Goal: Transaction & Acquisition: Purchase product/service

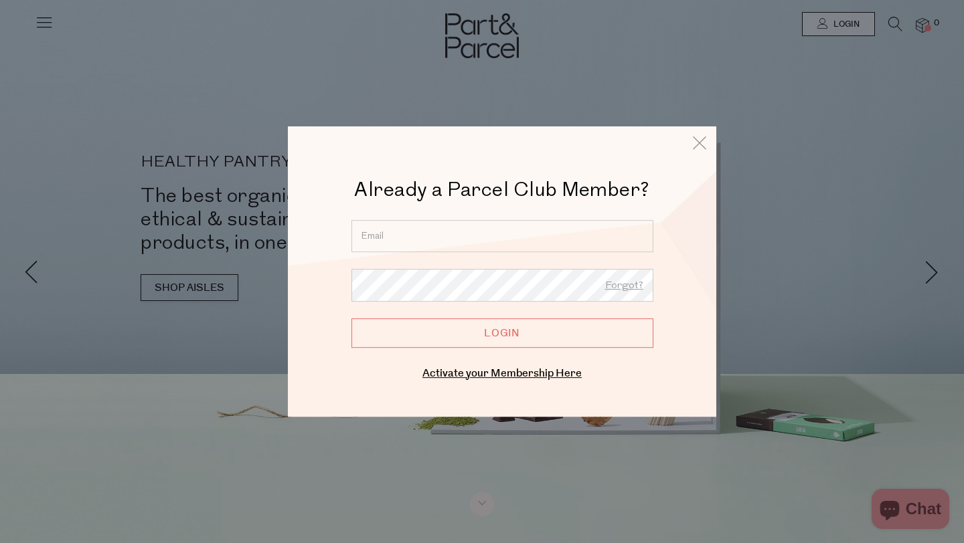
click at [391, 234] on input "email" at bounding box center [502, 236] width 302 height 32
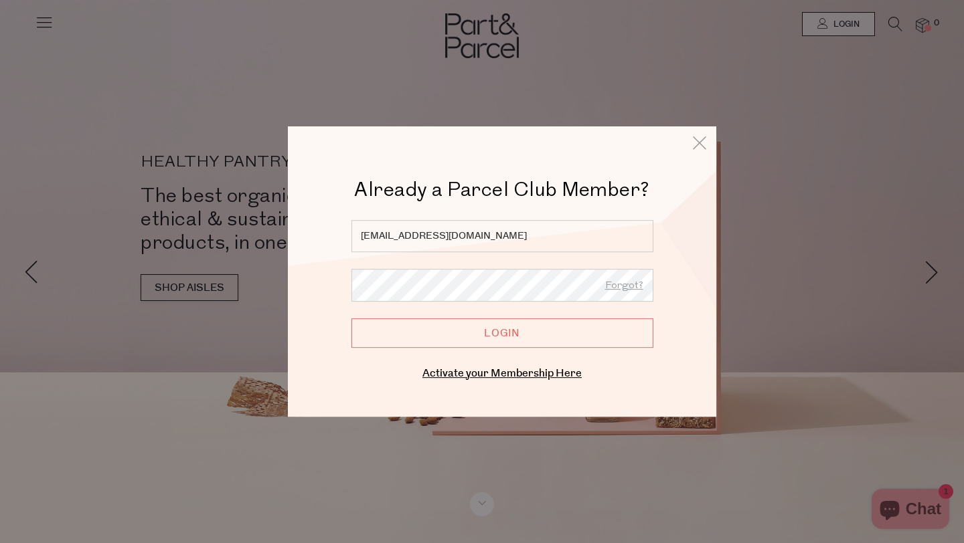
type input "[EMAIL_ADDRESS][DOMAIN_NAME]"
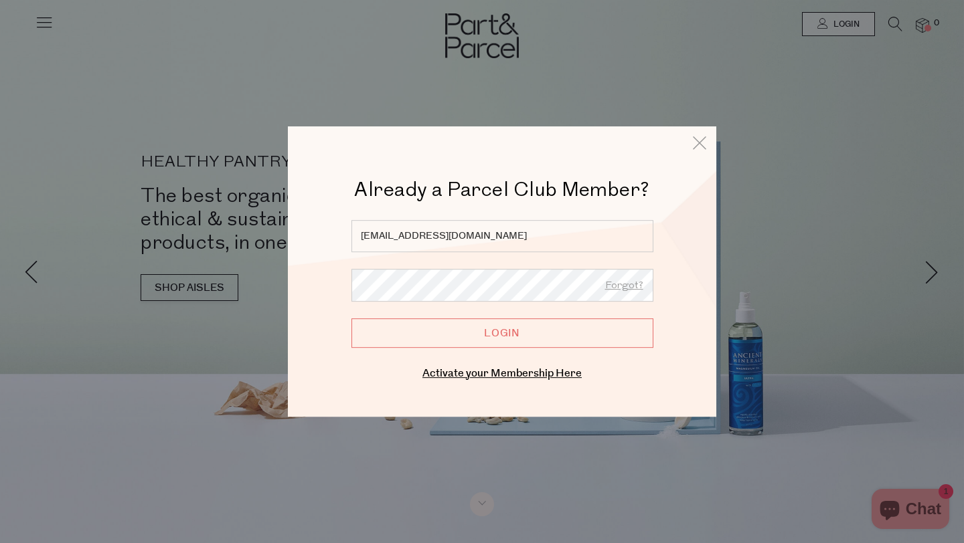
click at [351, 319] on input "Login" at bounding box center [502, 333] width 302 height 29
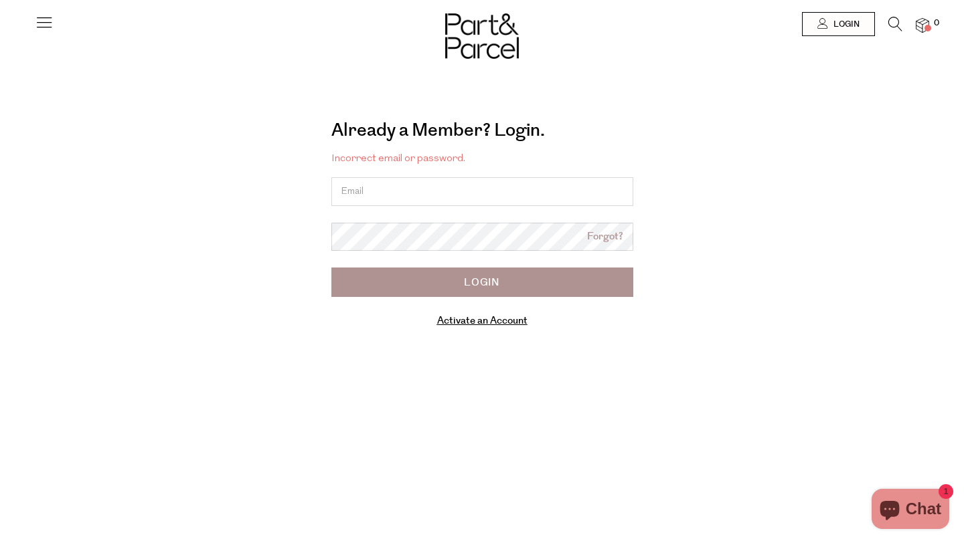
click at [602, 242] on link "Forgot?" at bounding box center [605, 237] width 36 height 15
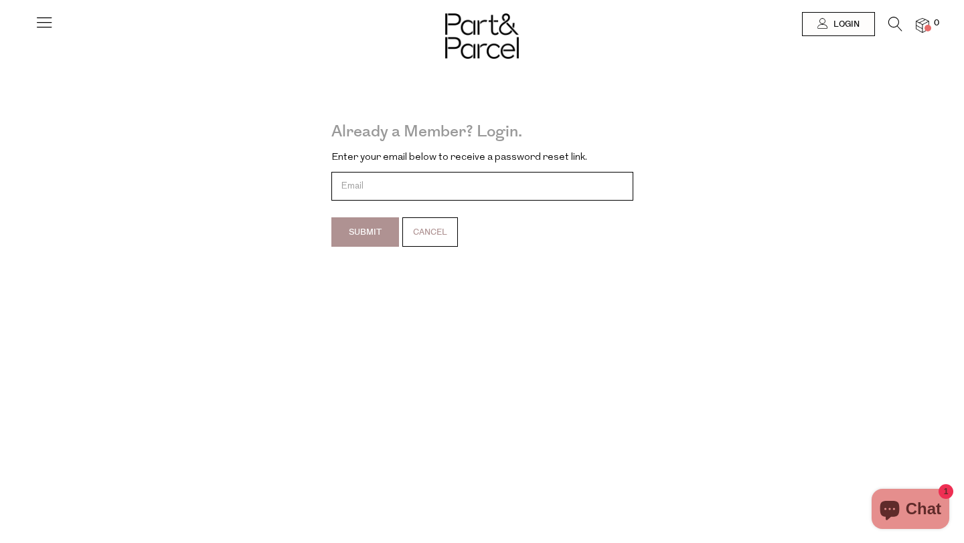
click at [355, 189] on input "email" at bounding box center [482, 186] width 302 height 29
type input "[EMAIL_ADDRESS][DOMAIN_NAME]"
click at [360, 227] on input "Submit" at bounding box center [365, 231] width 68 height 29
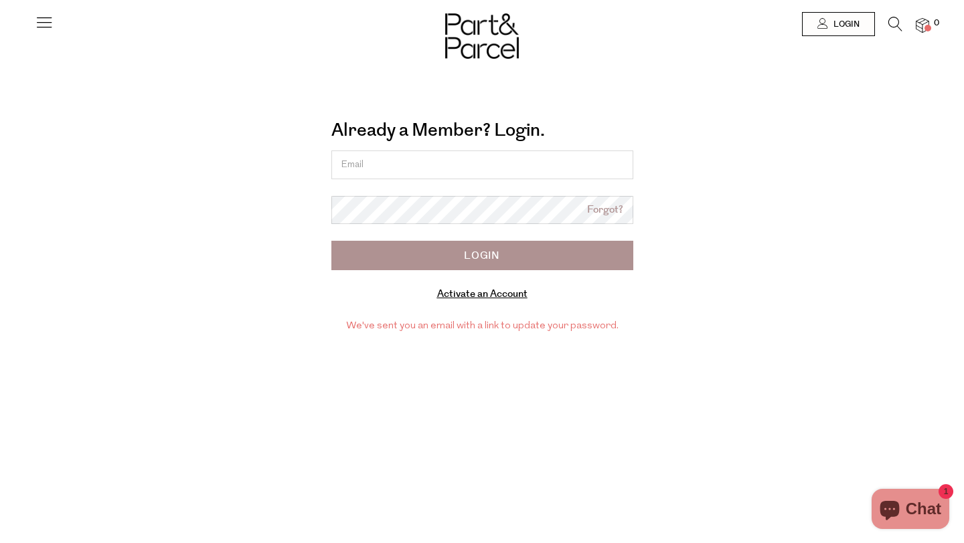
click at [463, 294] on link "Activate an Account" at bounding box center [482, 294] width 90 height 14
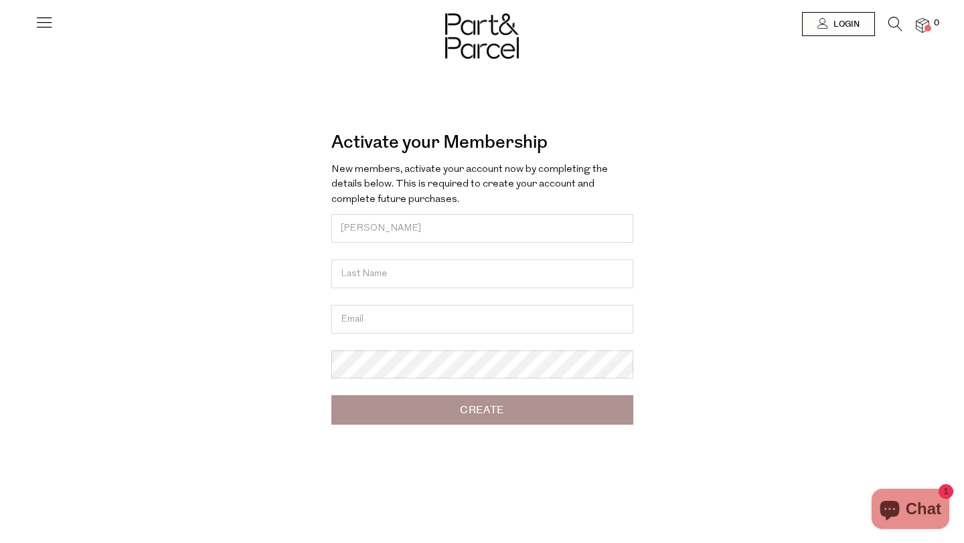
type input "[PERSON_NAME]"
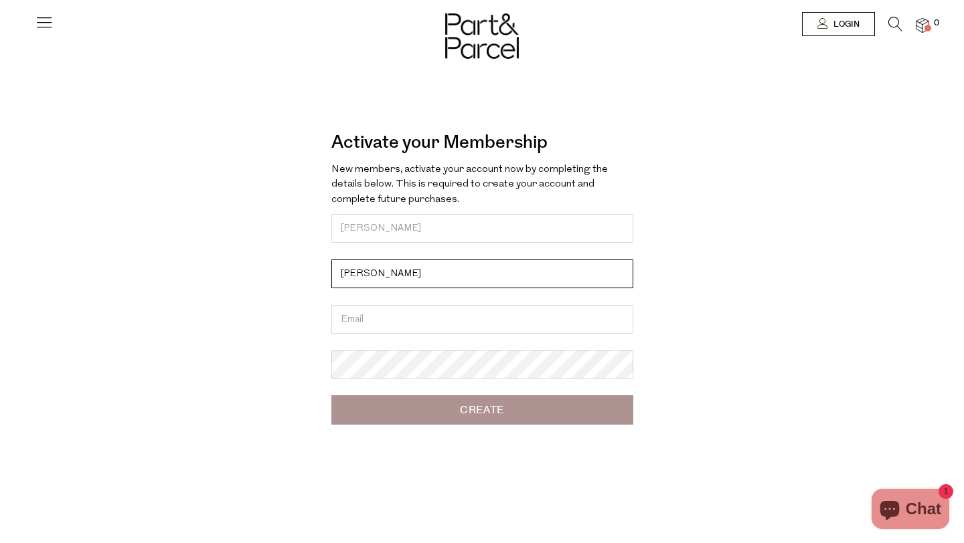
type input "O'Toole"
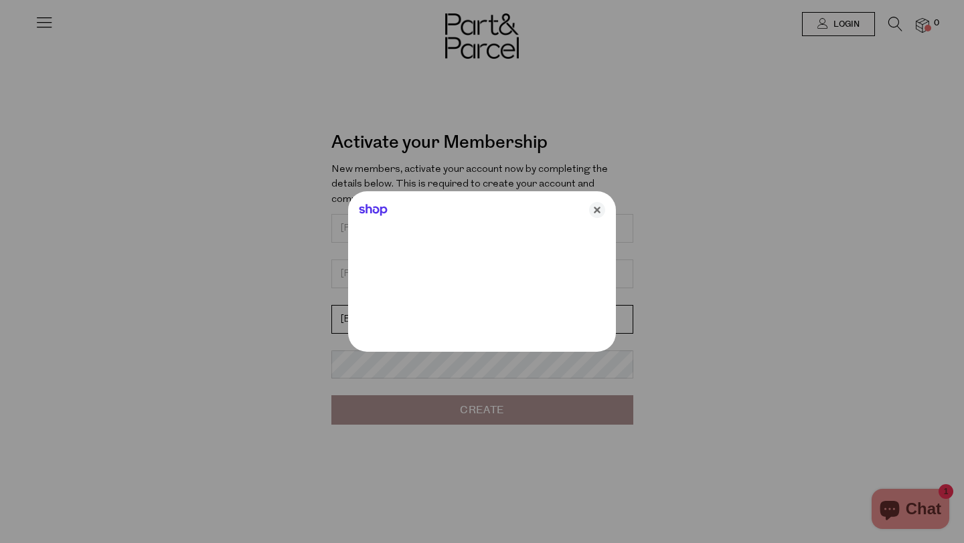
type input "[EMAIL_ADDRESS][DOMAIN_NAME]"
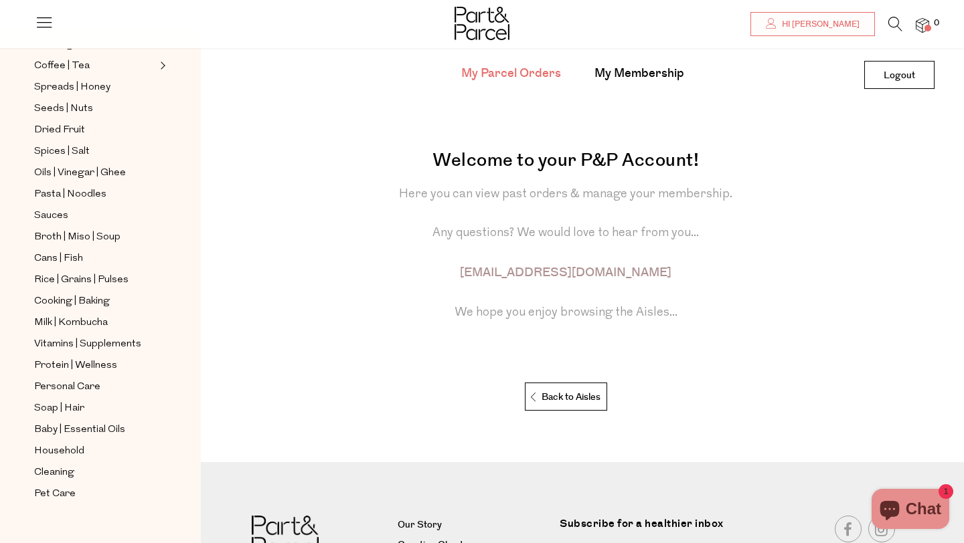
scroll to position [356, 0]
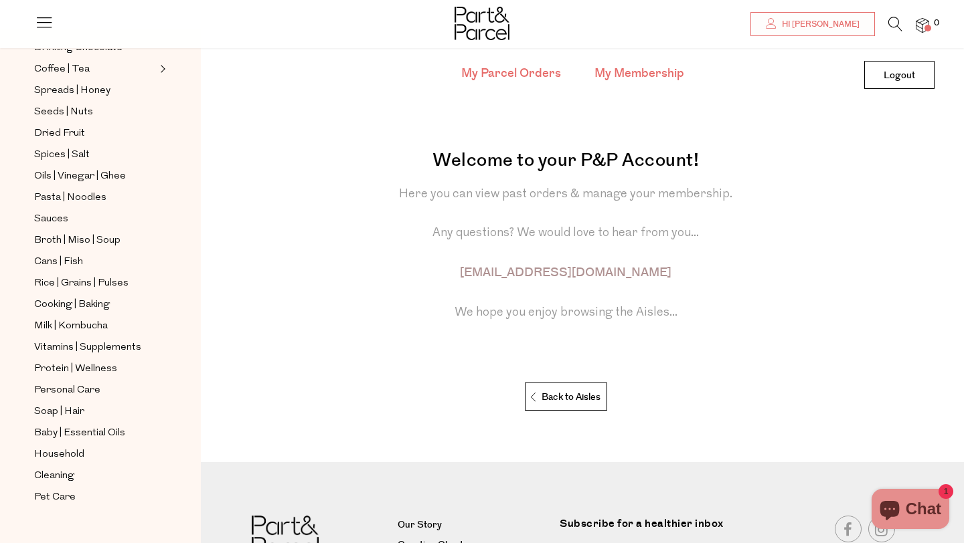
click at [632, 65] on link "My Membership" at bounding box center [639, 73] width 90 height 17
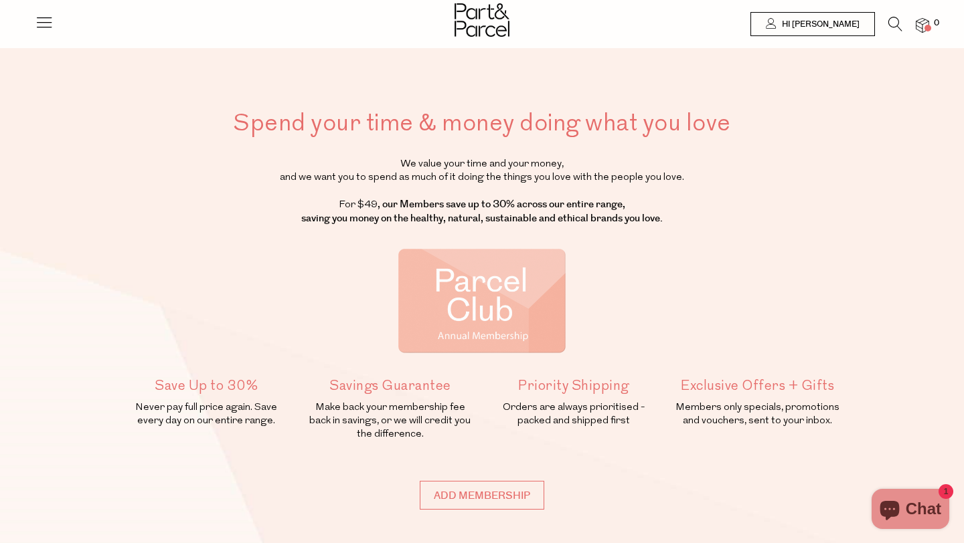
click at [47, 21] on icon at bounding box center [44, 22] width 19 height 19
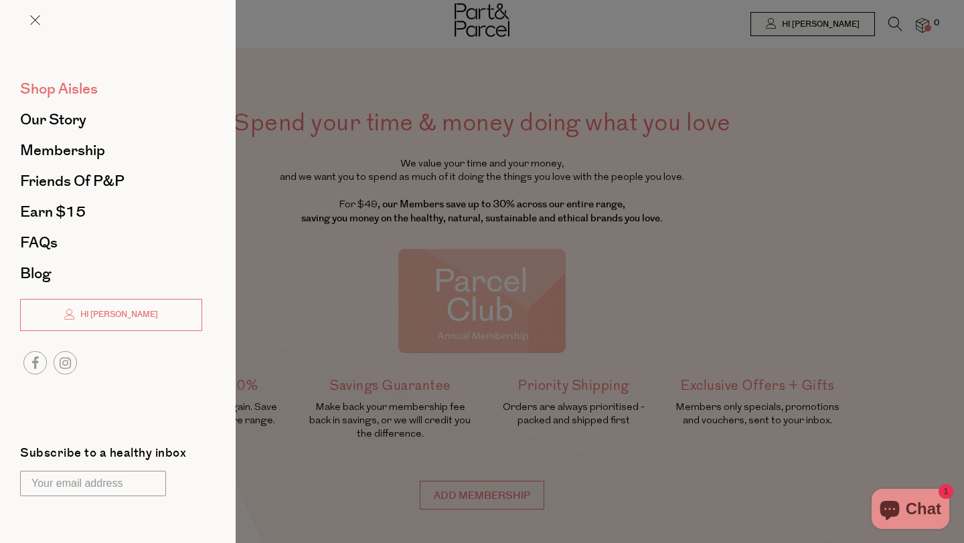
click at [61, 91] on span "Shop Aisles" at bounding box center [59, 88] width 78 height 21
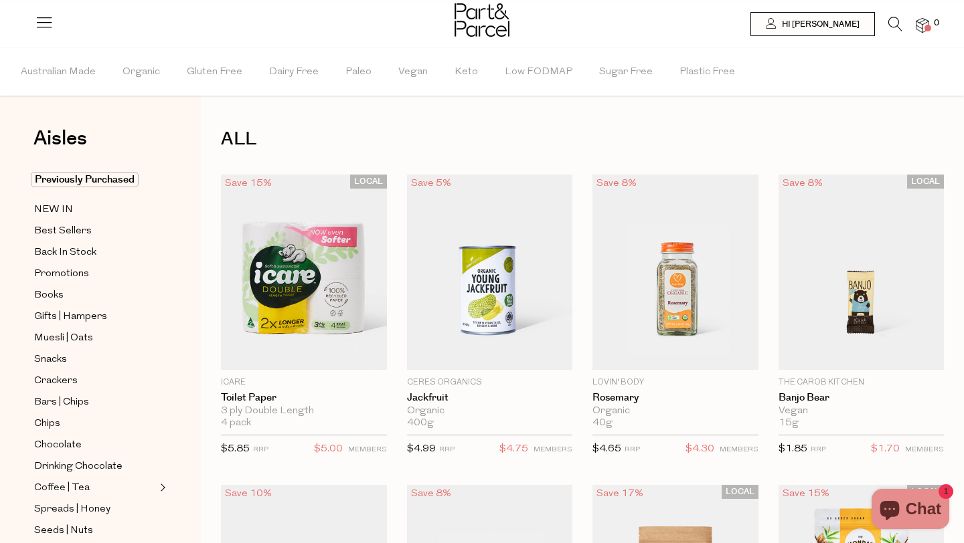
click at [895, 22] on icon at bounding box center [895, 24] width 14 height 15
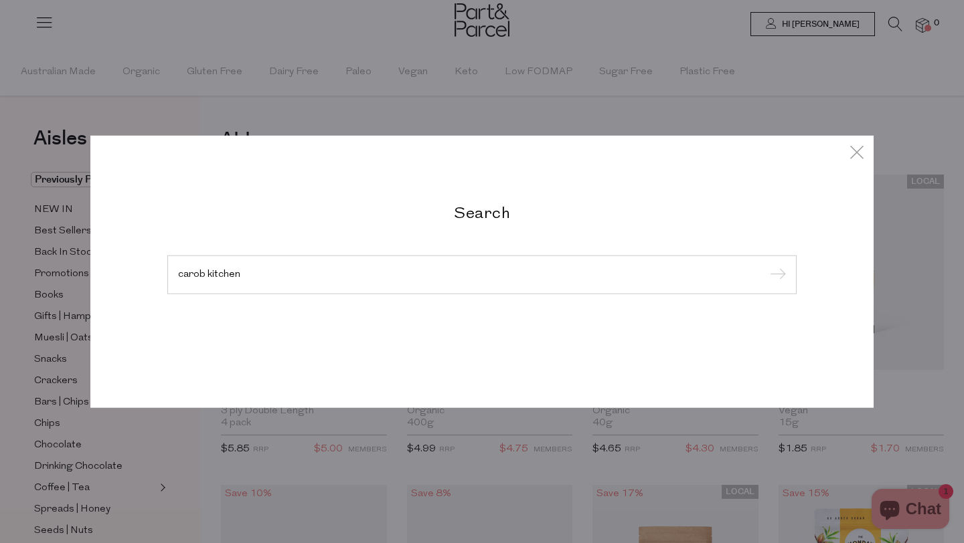
type input "carob kitchen"
click at [766, 266] on input "submit" at bounding box center [776, 276] width 20 height 20
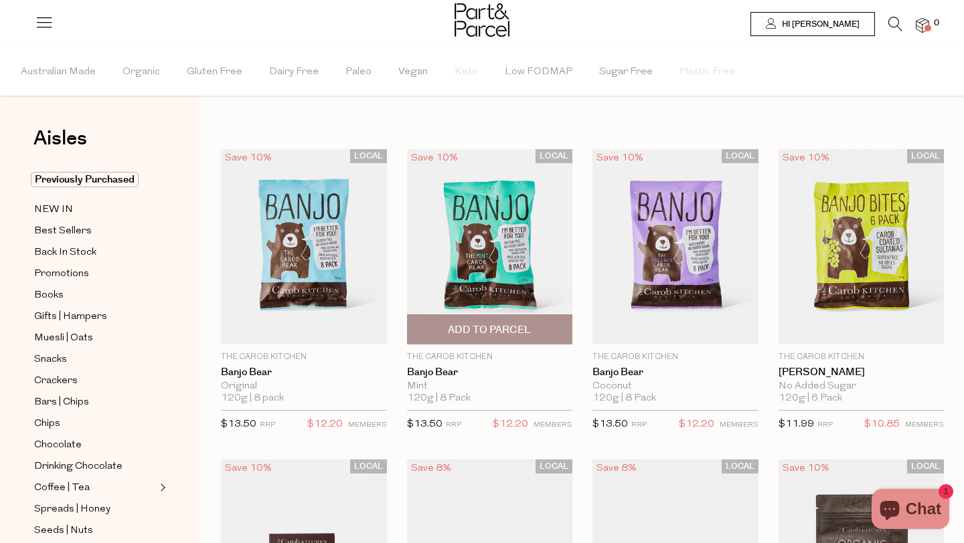
click at [488, 329] on span "Add To Parcel" at bounding box center [489, 330] width 83 height 14
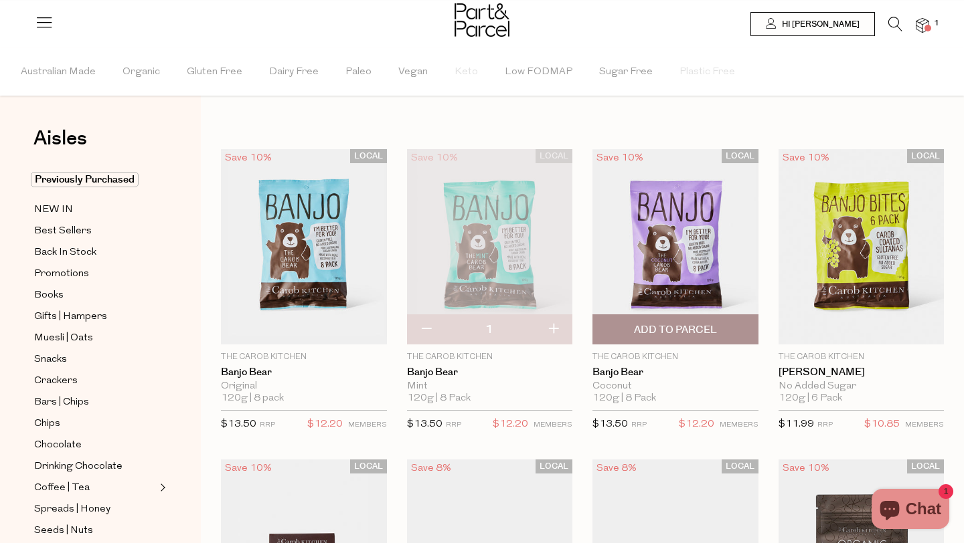
click at [683, 333] on span "Add To Parcel" at bounding box center [675, 330] width 83 height 14
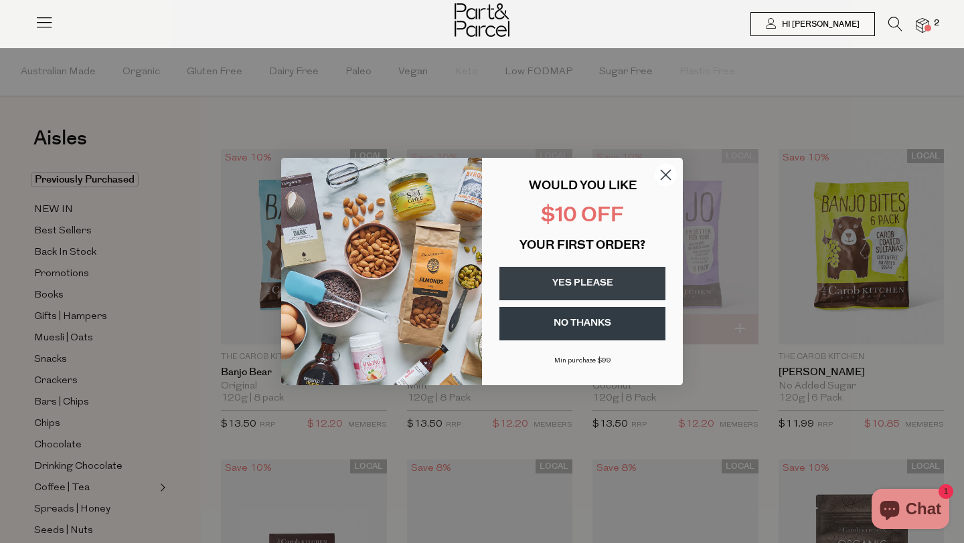
click at [664, 174] on circle "Close dialog" at bounding box center [665, 175] width 22 height 22
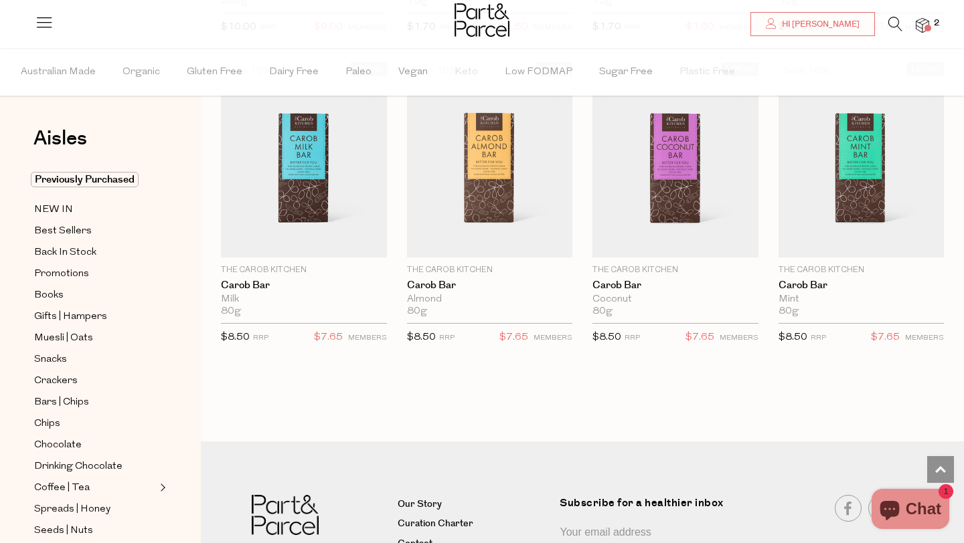
scroll to position [1014, 0]
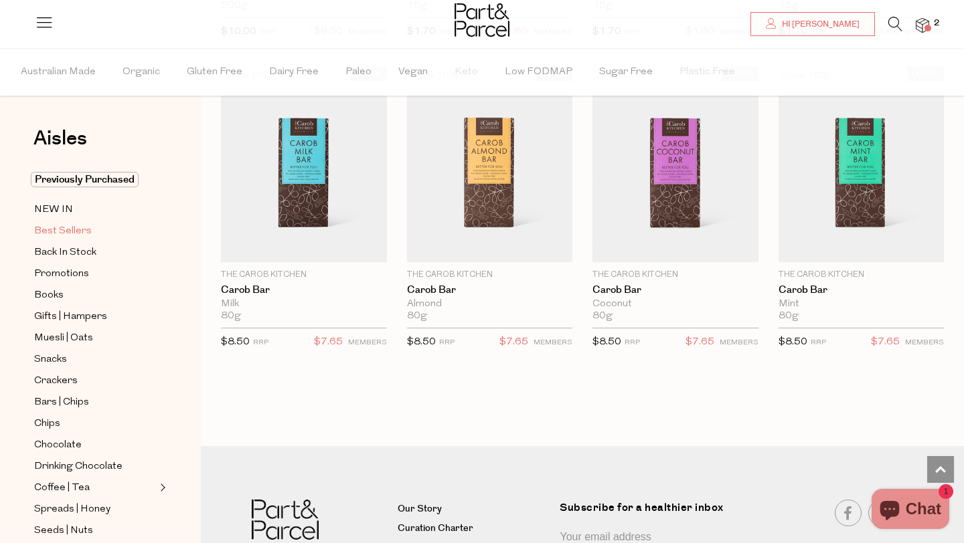
click at [63, 237] on span "Best Sellers" at bounding box center [63, 231] width 58 height 16
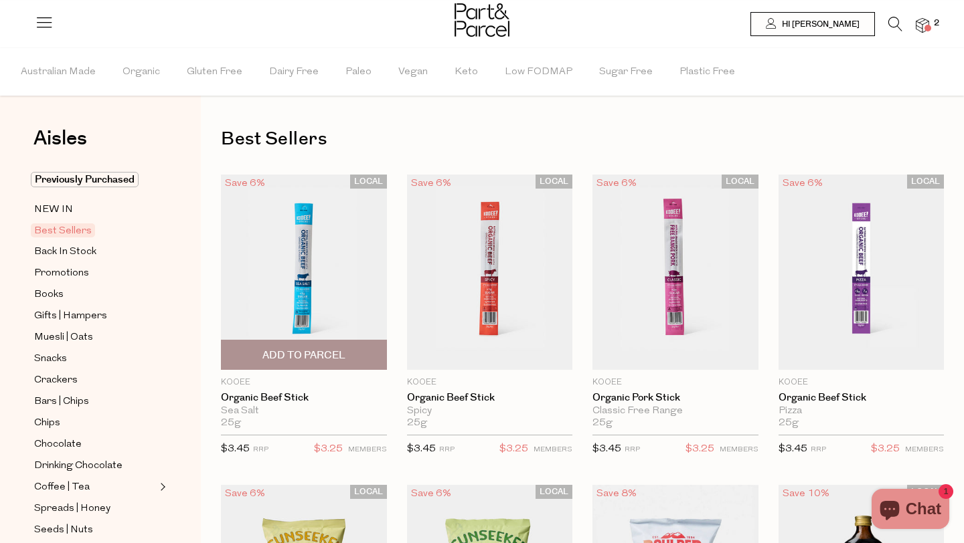
click at [306, 354] on span "Add To Parcel" at bounding box center [303, 356] width 83 height 14
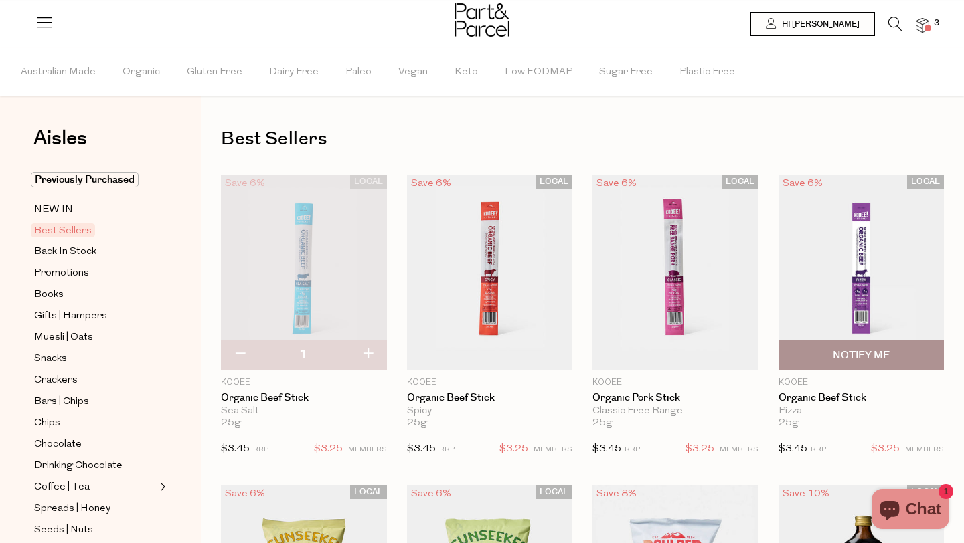
click at [869, 351] on span "Notify Me" at bounding box center [860, 356] width 57 height 14
type input "Notify when available"
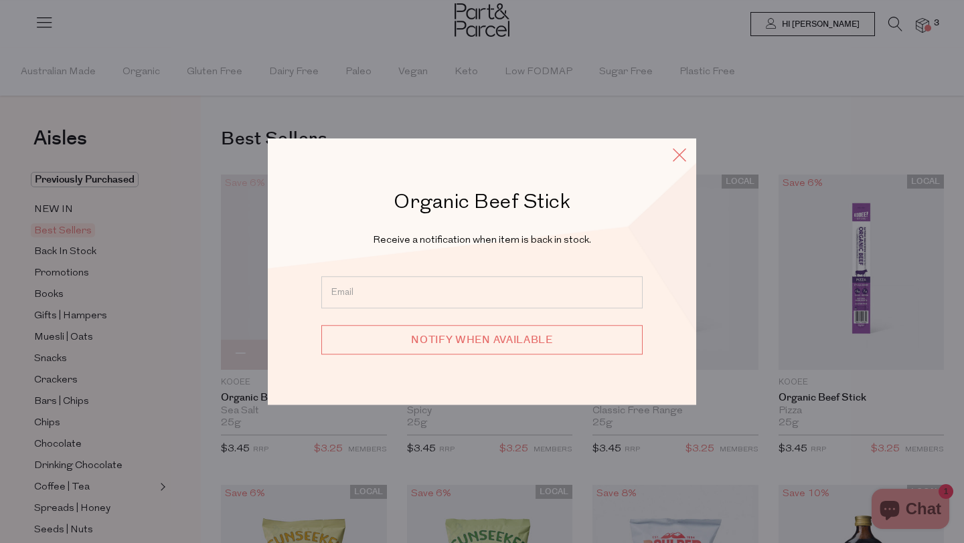
click at [684, 159] on icon at bounding box center [679, 154] width 20 height 19
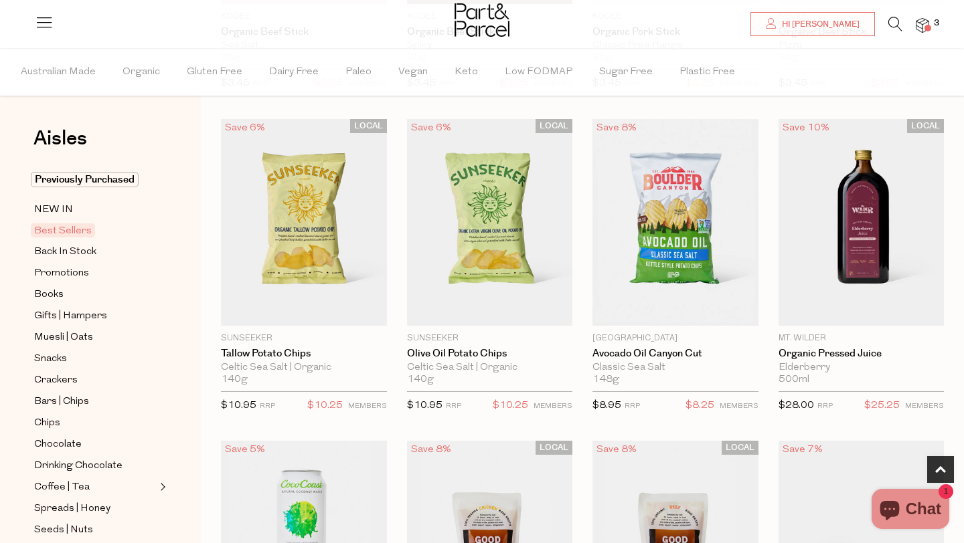
scroll to position [375, 0]
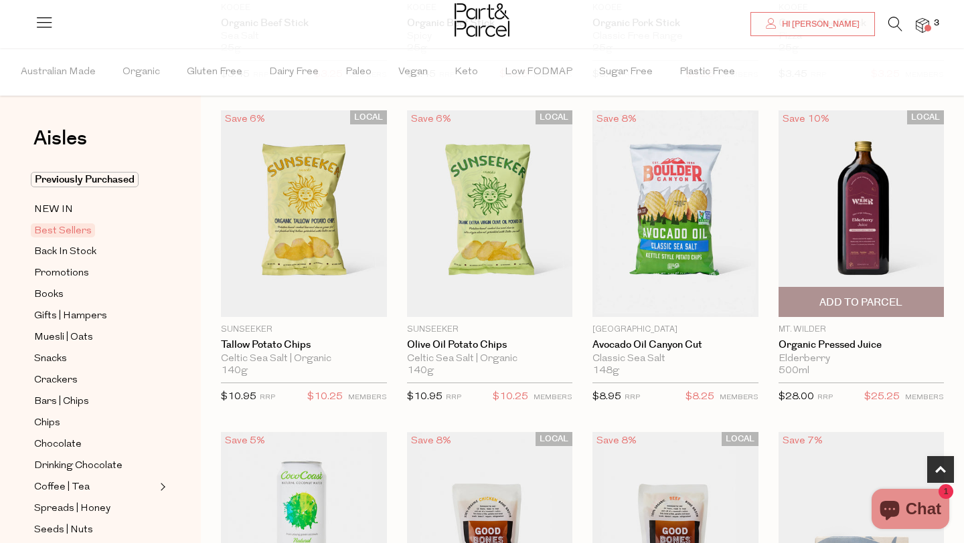
click at [875, 230] on img at bounding box center [861, 213] width 166 height 207
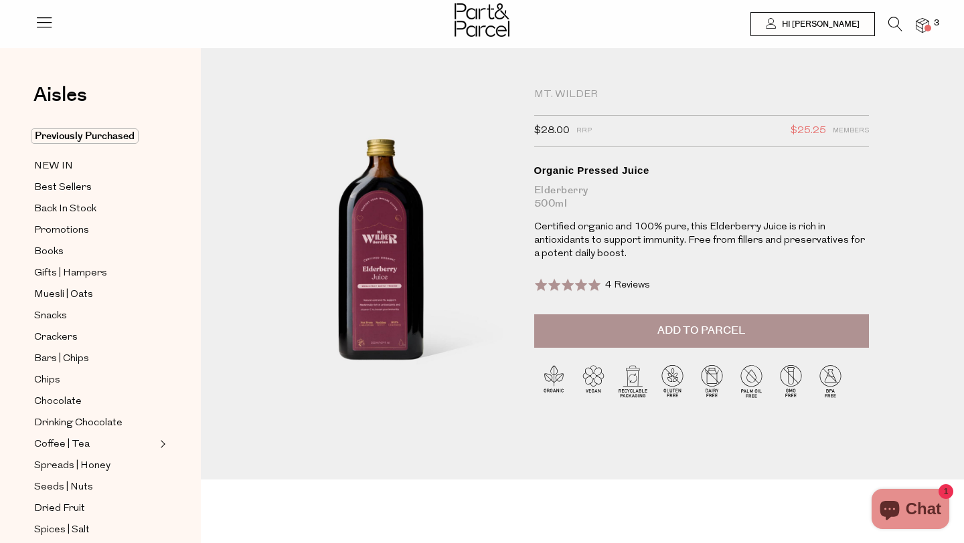
click at [601, 334] on button "Add to Parcel" at bounding box center [701, 330] width 335 height 33
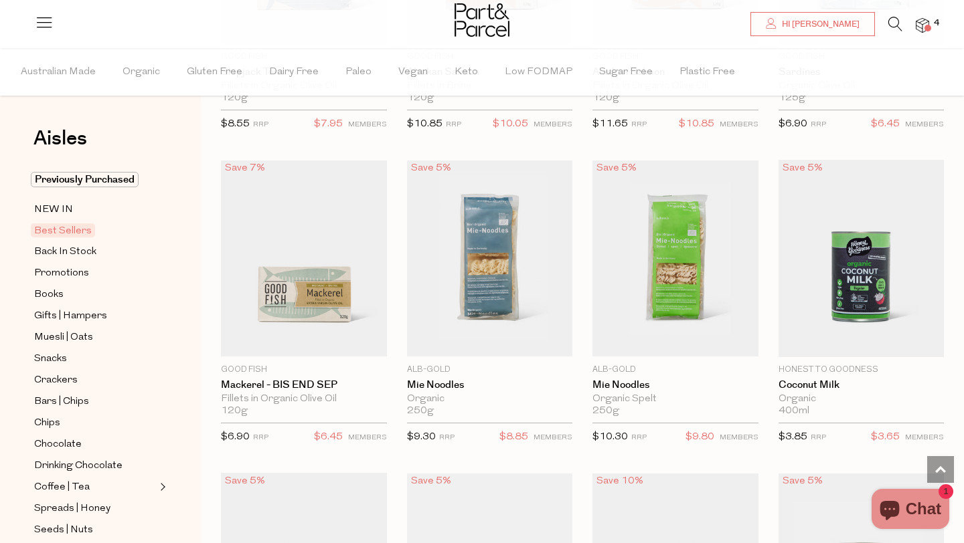
scroll to position [1269, 0]
click at [865, 339] on span "Add To Parcel" at bounding box center [860, 342] width 83 height 14
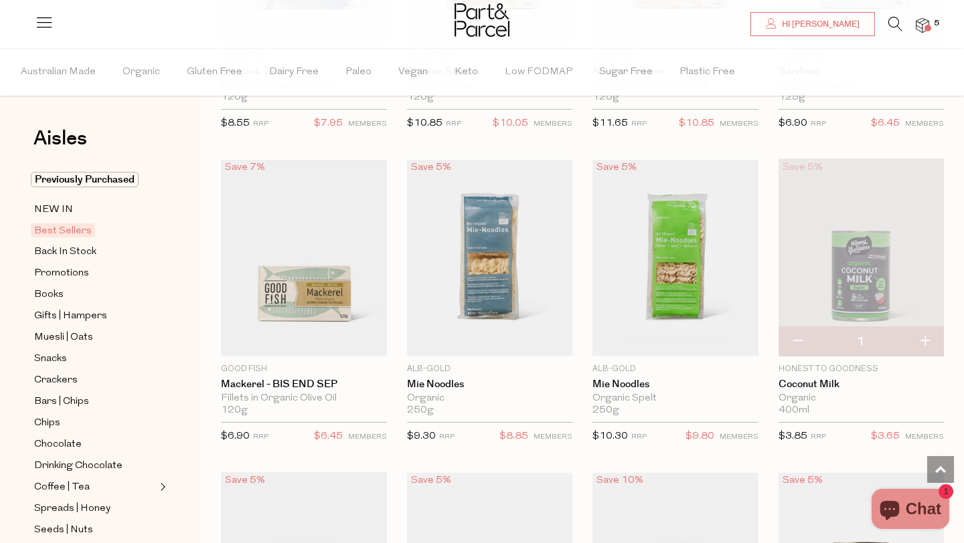
click at [930, 339] on button "button" at bounding box center [924, 341] width 38 height 29
type input "2"
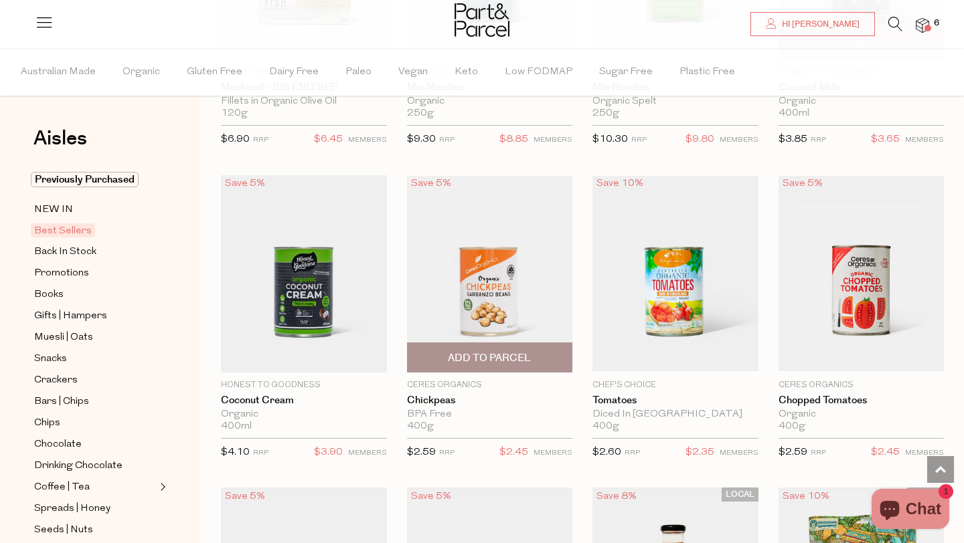
scroll to position [1597, 0]
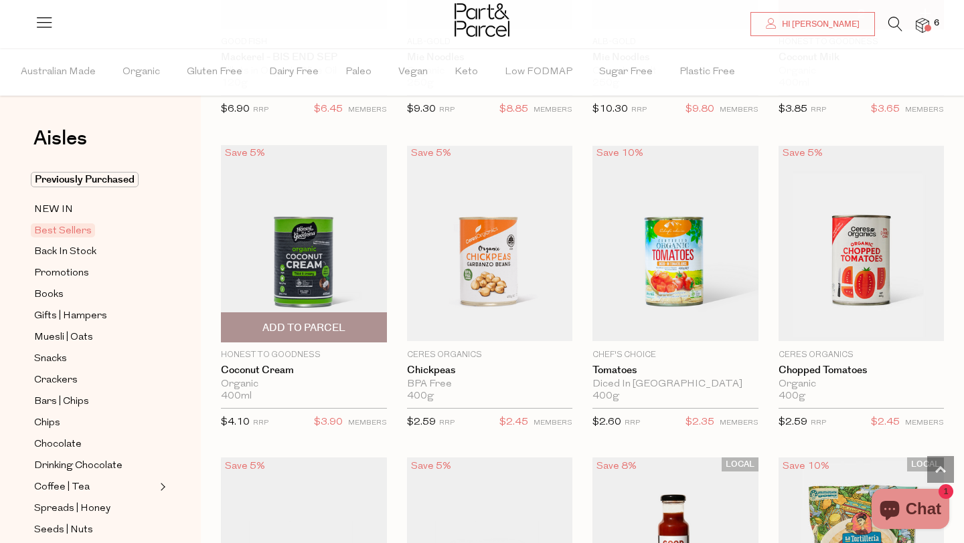
click at [317, 322] on span "Add To Parcel" at bounding box center [303, 328] width 83 height 14
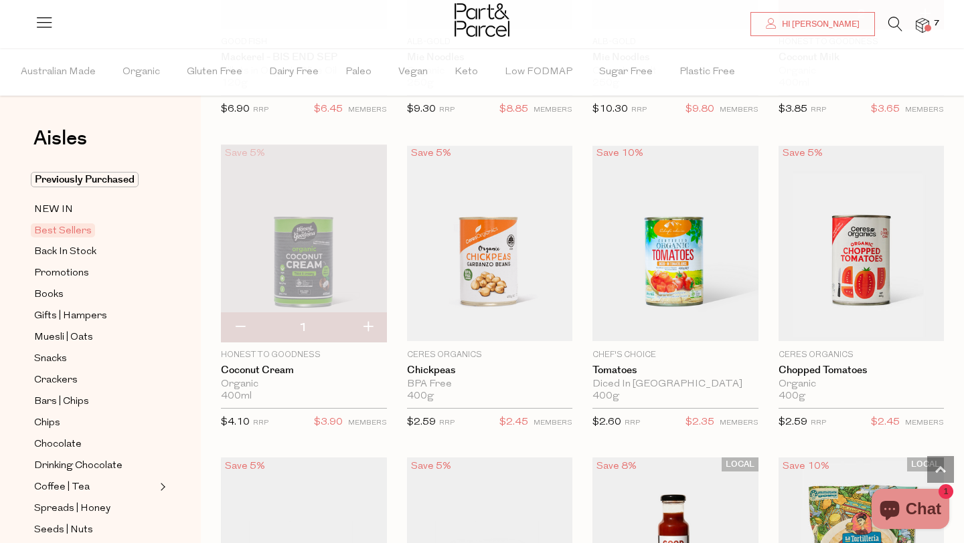
click at [368, 322] on button "button" at bounding box center [368, 327] width 38 height 29
type input "2"
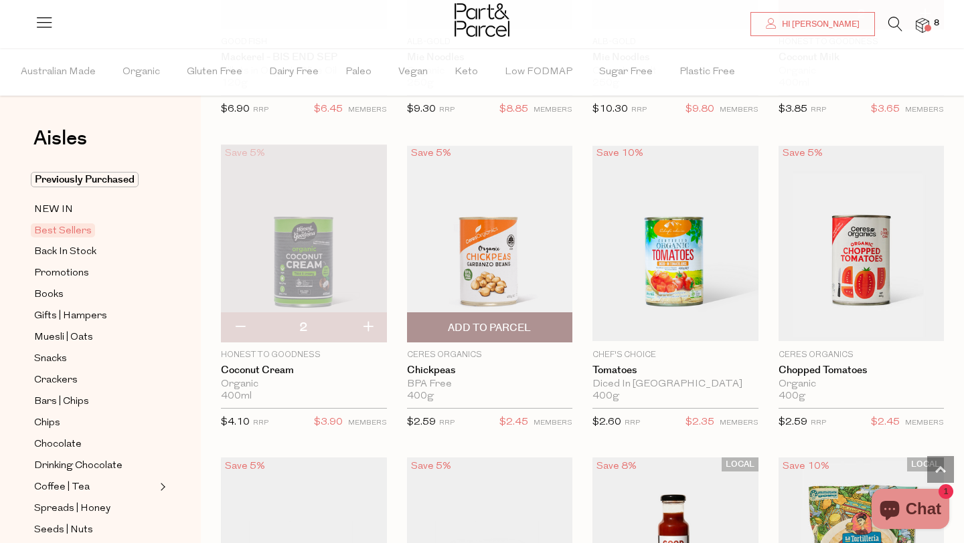
click at [499, 326] on span "Add To Parcel" at bounding box center [489, 328] width 83 height 14
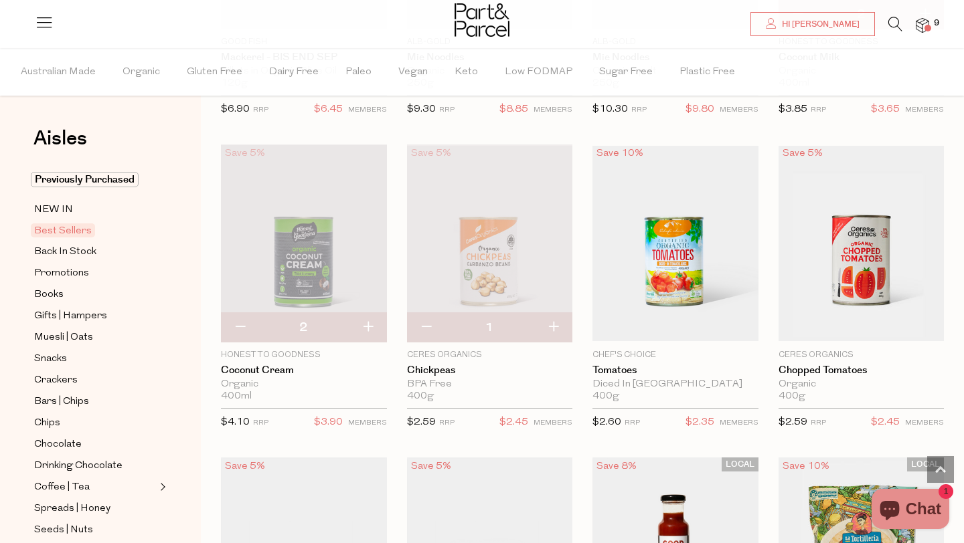
click at [559, 323] on button "button" at bounding box center [553, 327] width 38 height 29
type input "2"
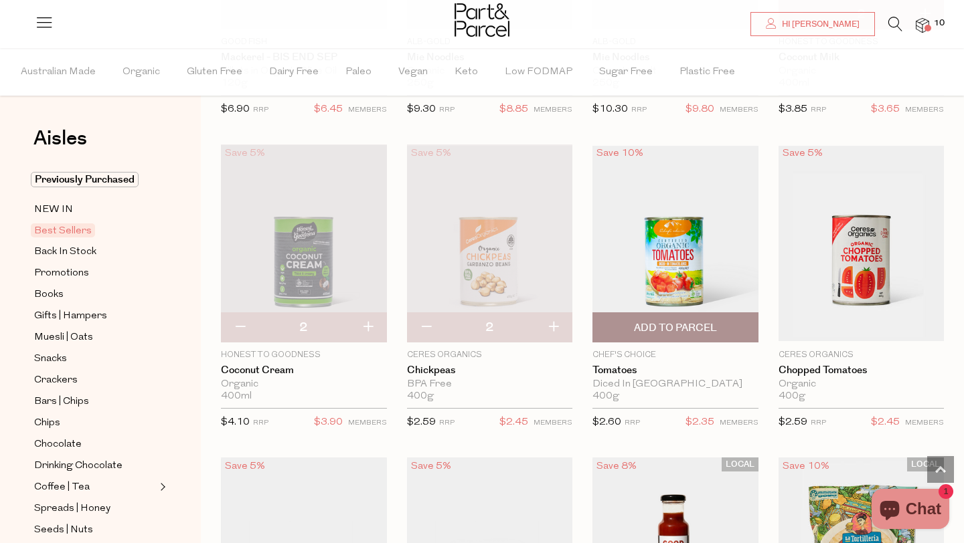
click at [681, 323] on span "Add To Parcel" at bounding box center [675, 328] width 83 height 14
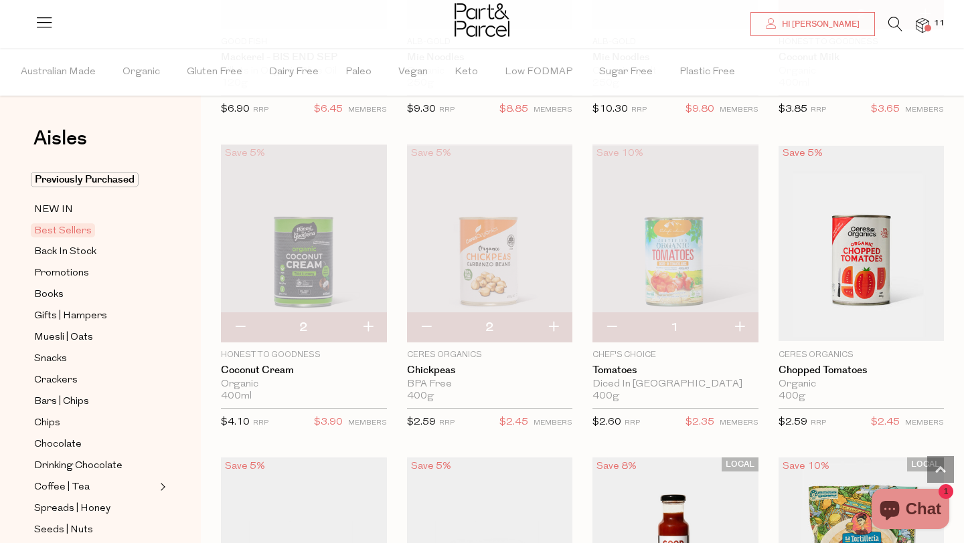
click at [740, 327] on button "button" at bounding box center [739, 327] width 38 height 29
type input "2"
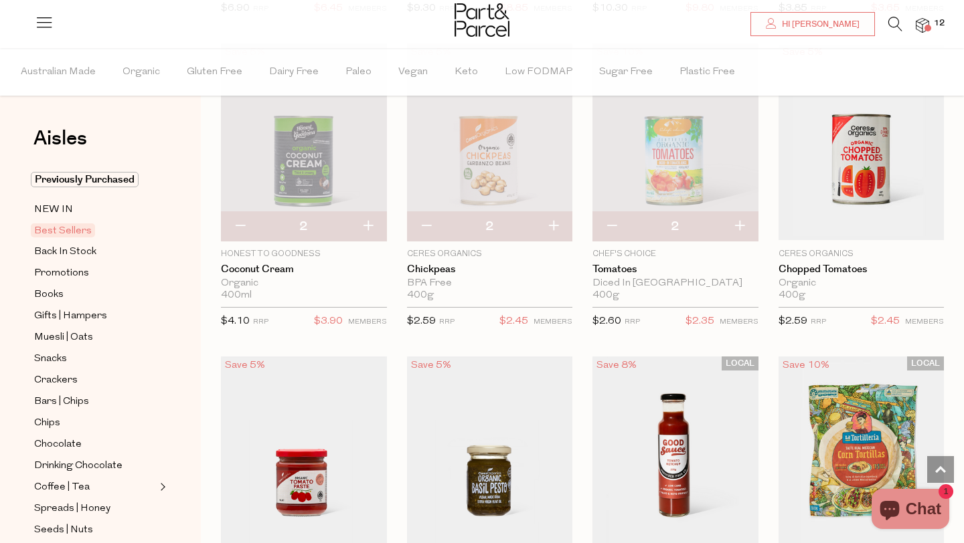
scroll to position [1697, 0]
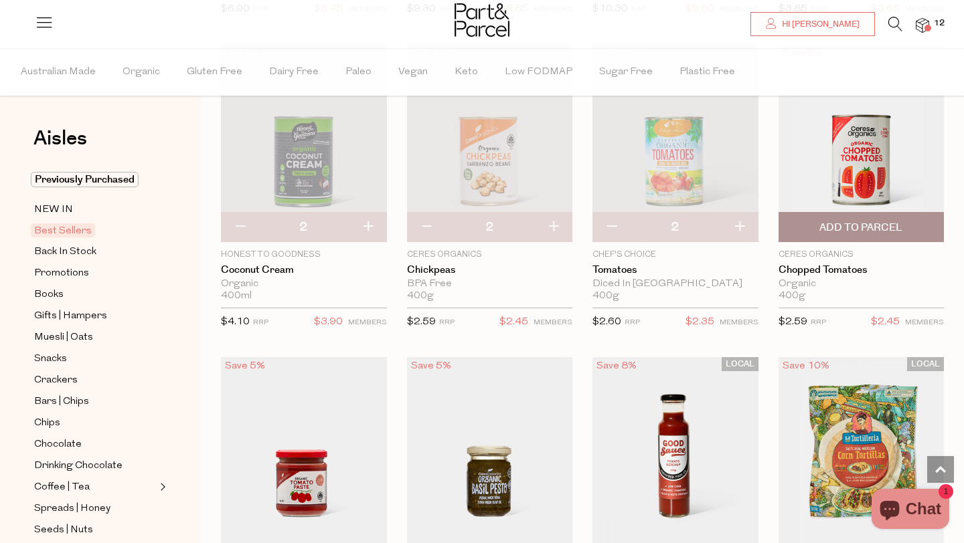
click at [871, 230] on span "Add To Parcel" at bounding box center [860, 228] width 83 height 14
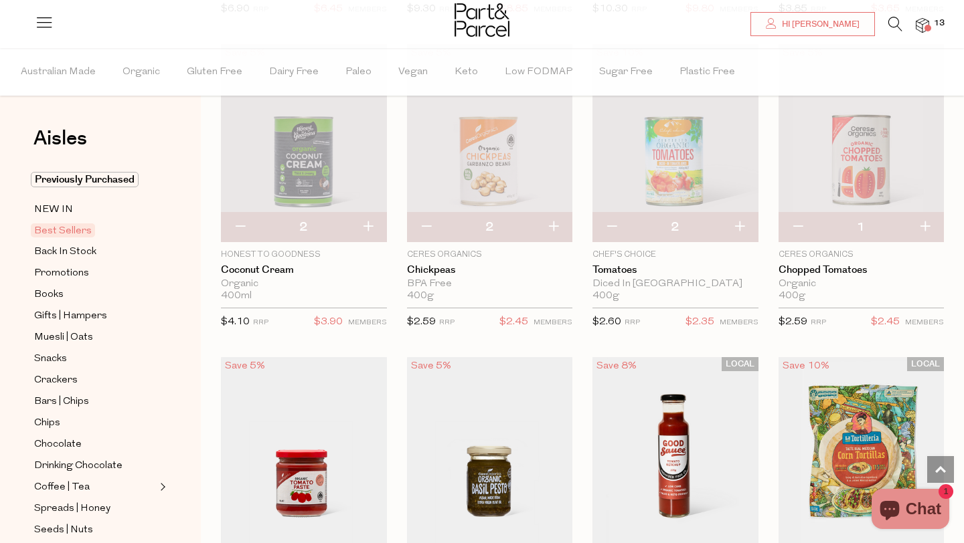
click at [928, 228] on button "button" at bounding box center [924, 227] width 38 height 29
type input "2"
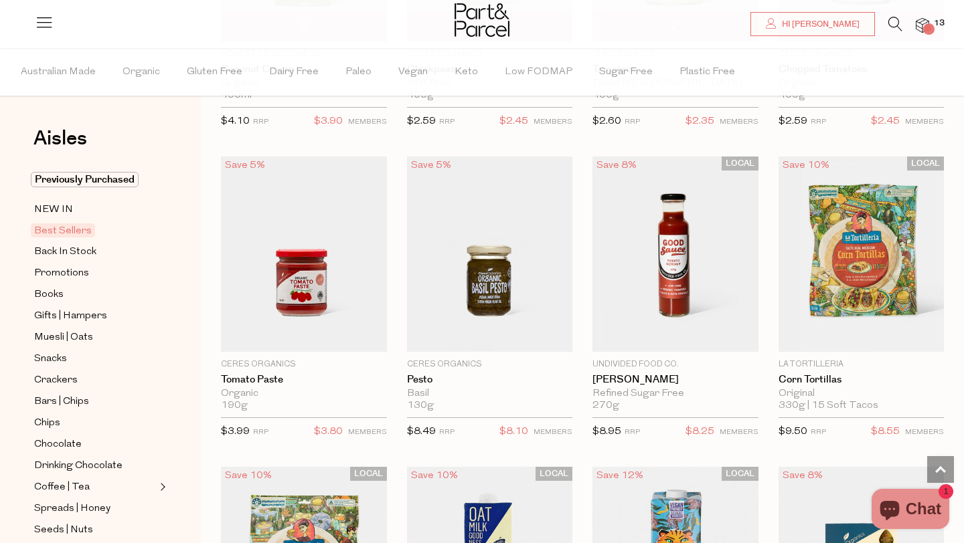
scroll to position [1900, 0]
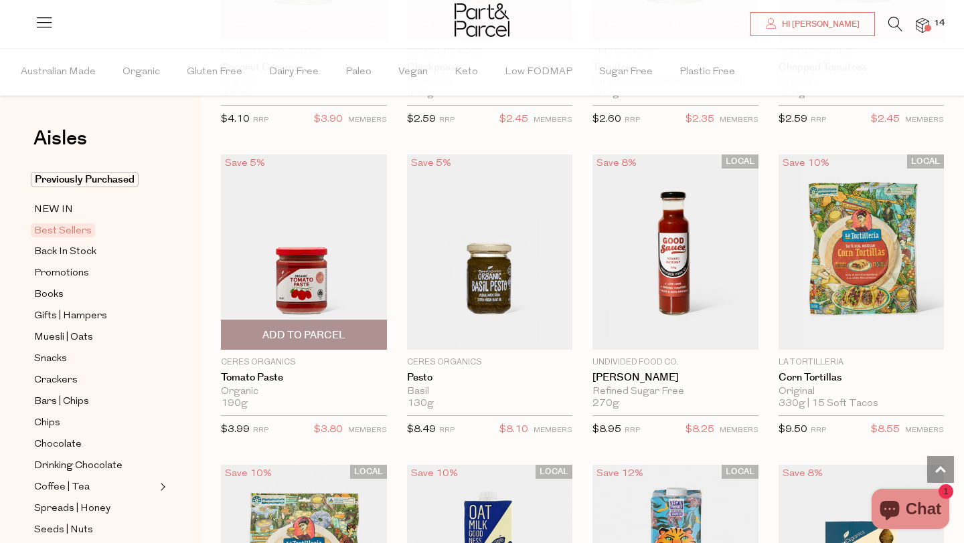
click at [336, 337] on span "Add To Parcel" at bounding box center [303, 336] width 83 height 14
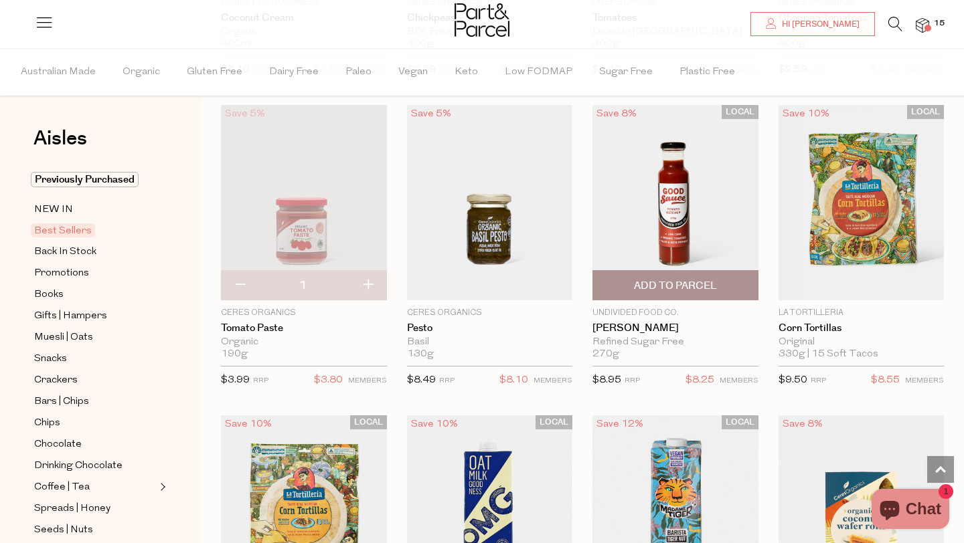
scroll to position [1949, 0]
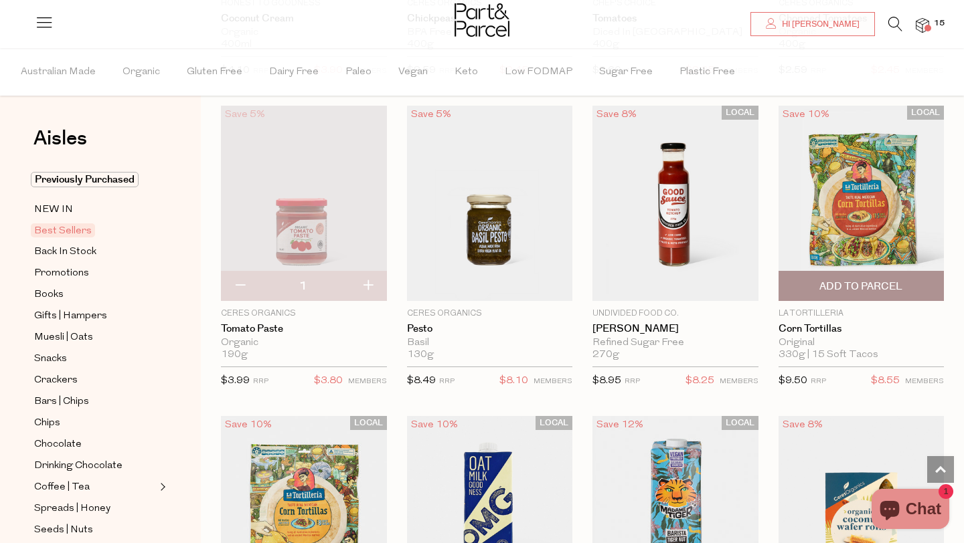
click at [852, 211] on img at bounding box center [861, 203] width 166 height 195
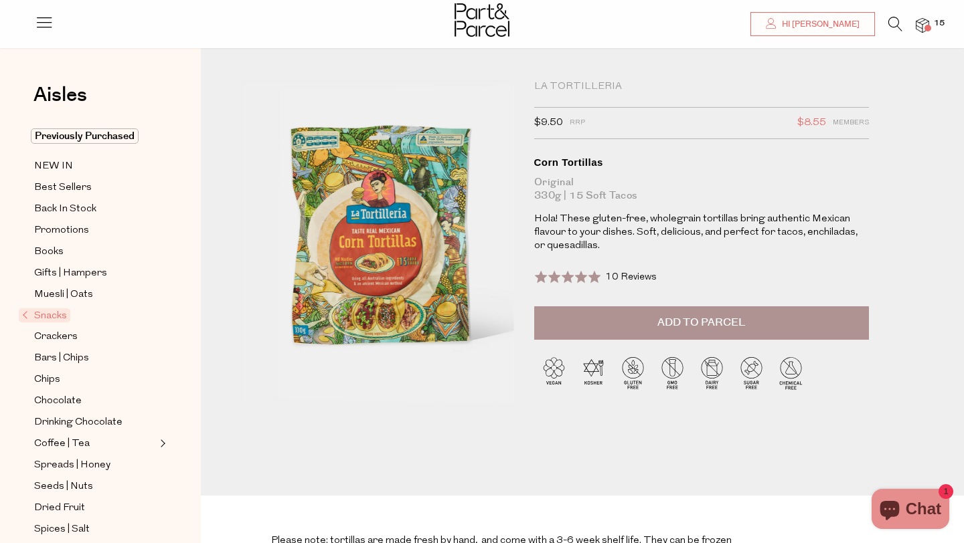
scroll to position [3, 0]
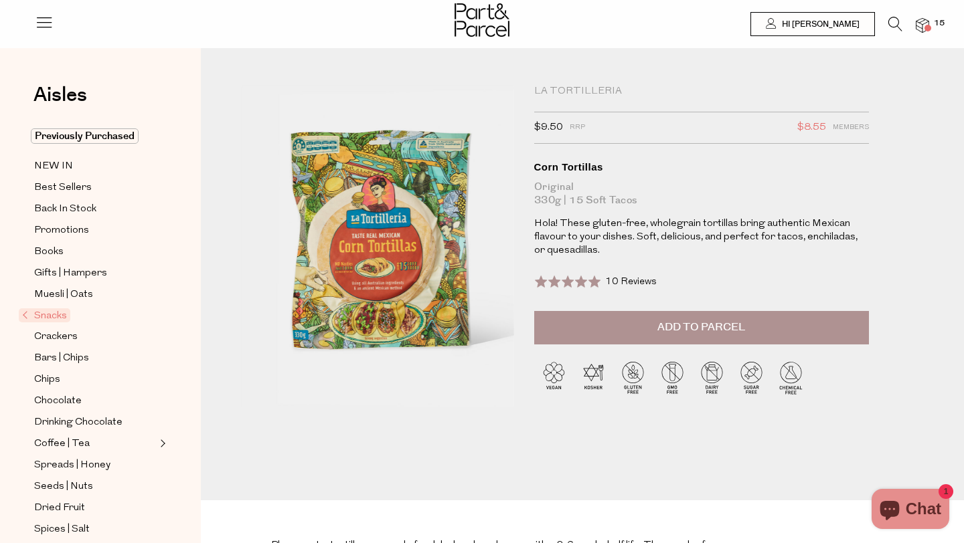
click at [613, 332] on button "Add to Parcel" at bounding box center [701, 327] width 335 height 33
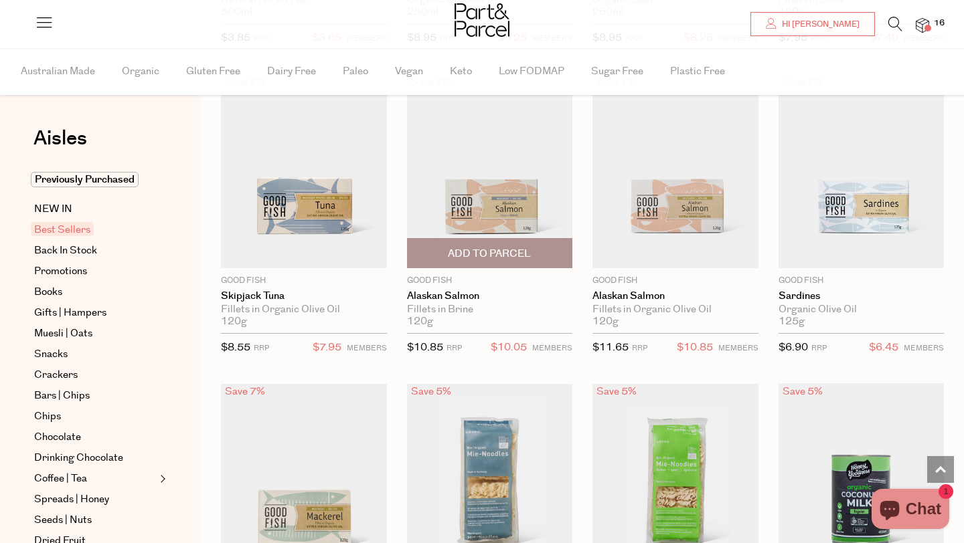
type input "2"
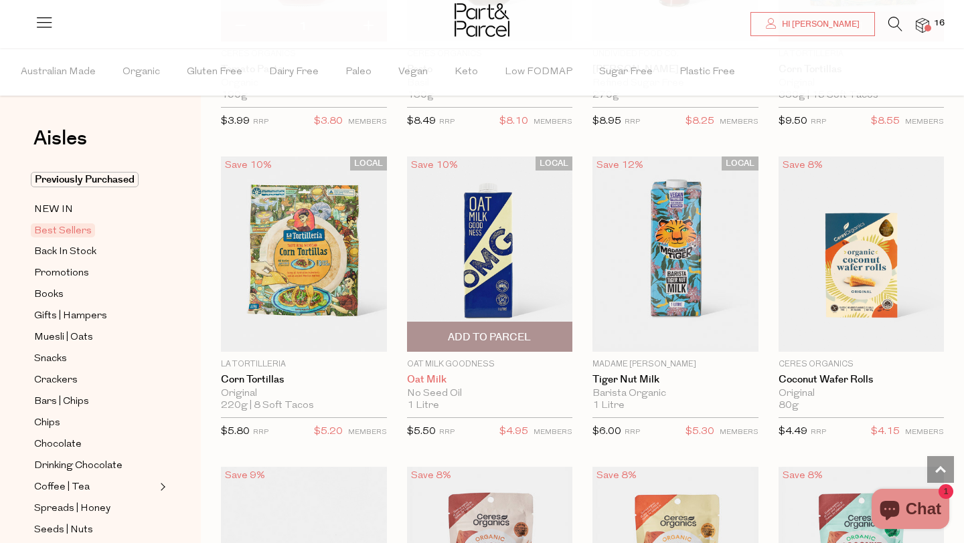
scroll to position [2214, 0]
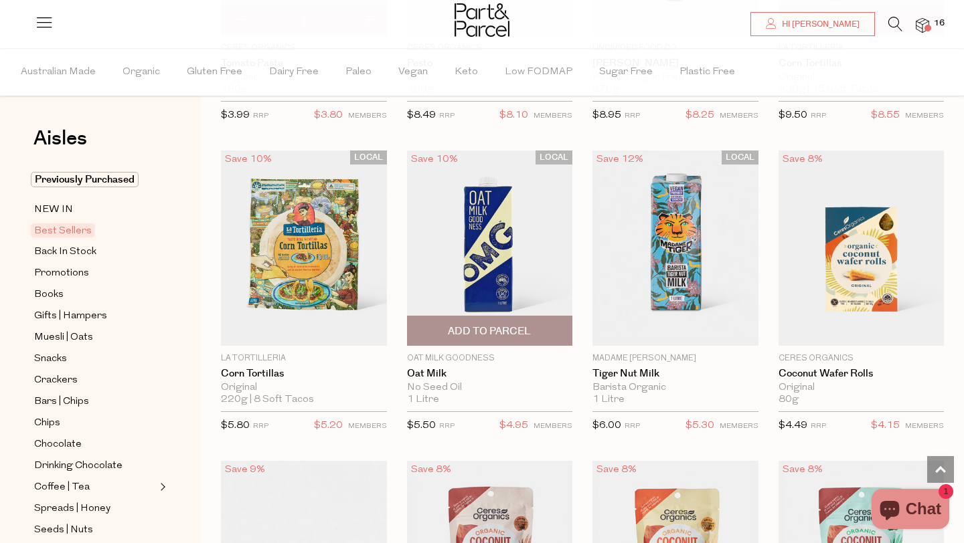
click at [501, 336] on span "Add To Parcel" at bounding box center [489, 332] width 83 height 14
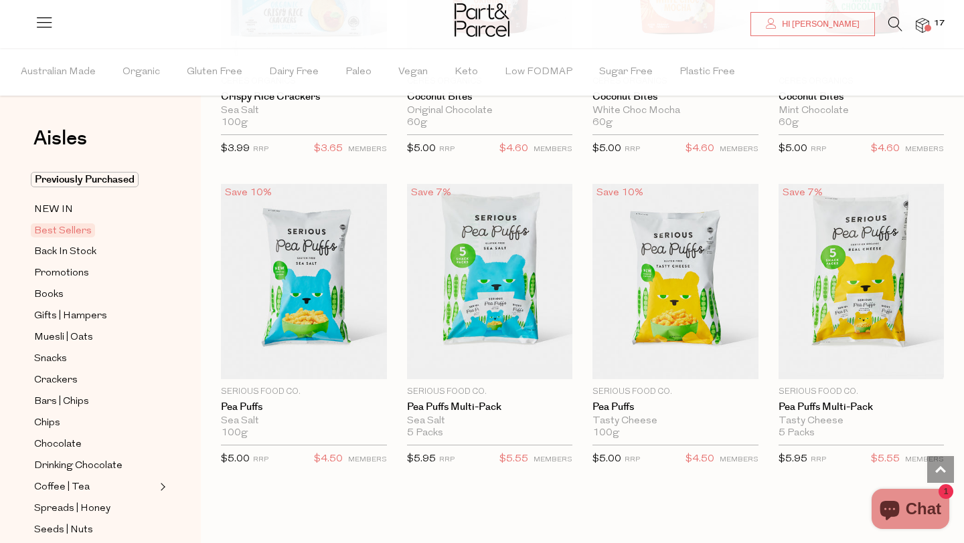
scroll to position [2809, 0]
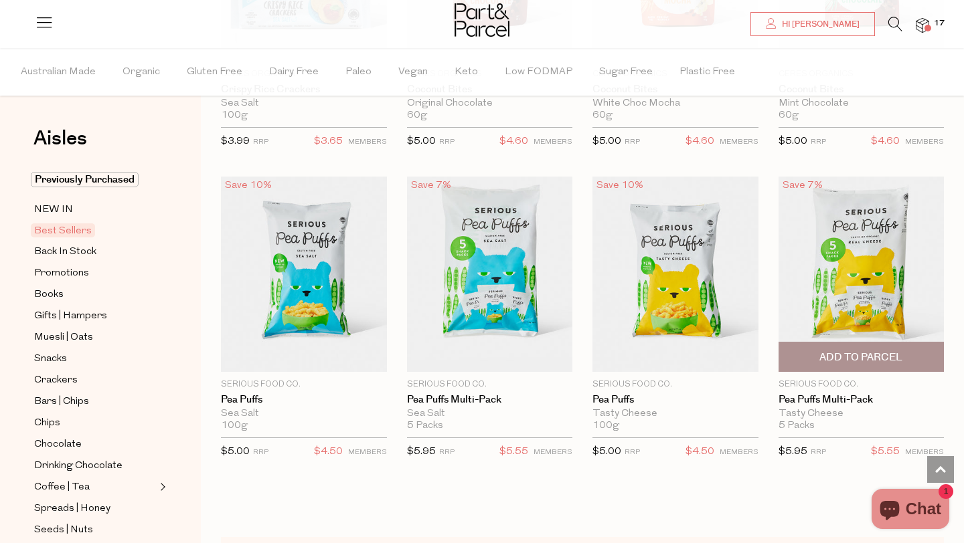
click at [846, 353] on span "Add To Parcel" at bounding box center [860, 358] width 83 height 14
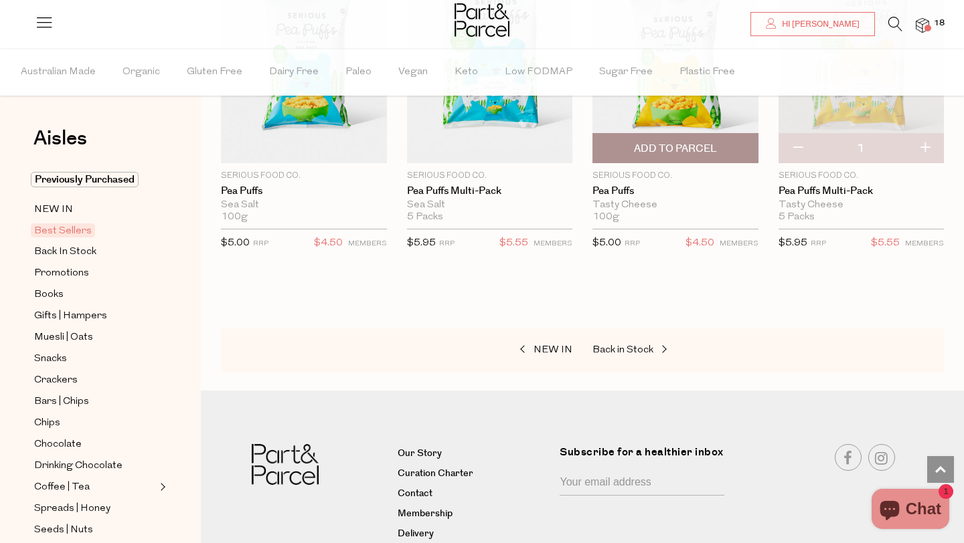
scroll to position [3019, 0]
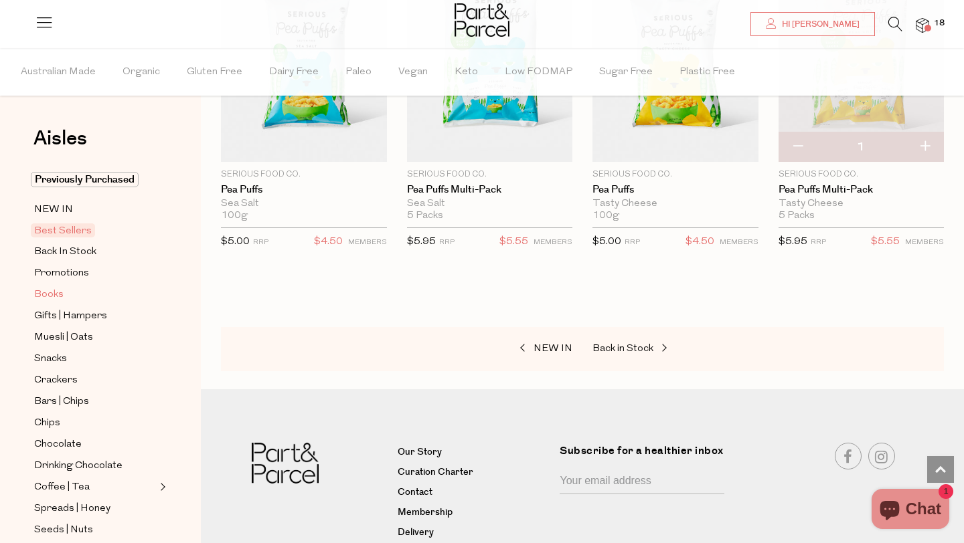
click at [52, 291] on span "Books" at bounding box center [48, 295] width 29 height 16
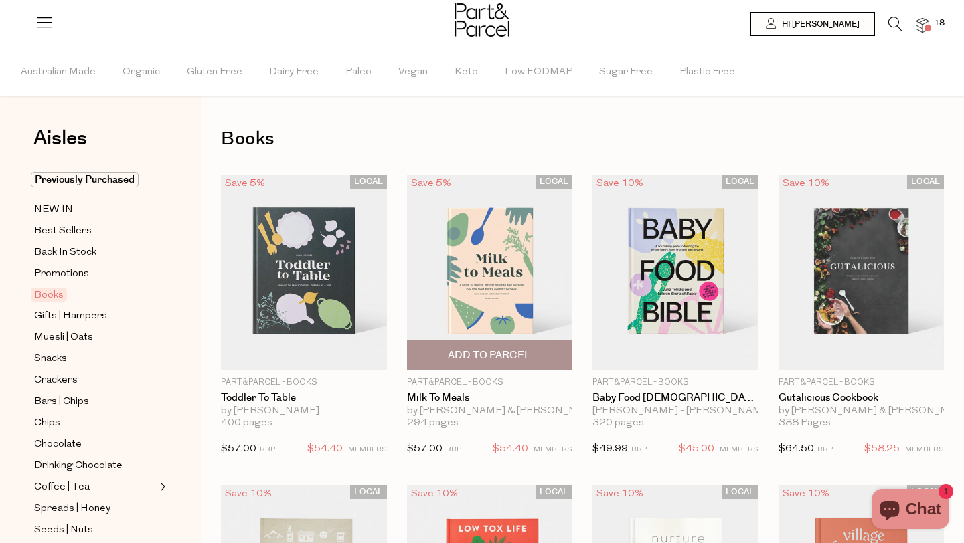
click at [503, 357] on span "Add To Parcel" at bounding box center [489, 356] width 83 height 14
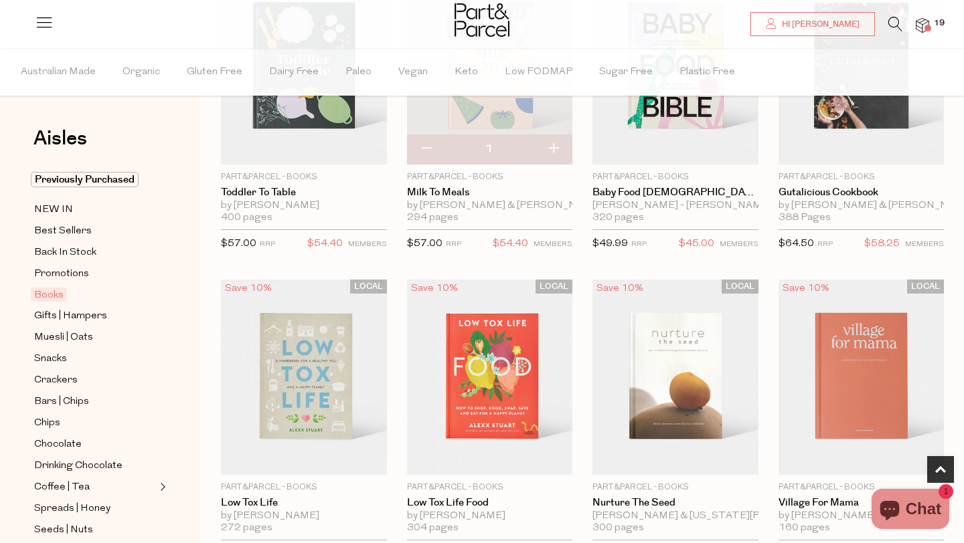
scroll to position [176, 0]
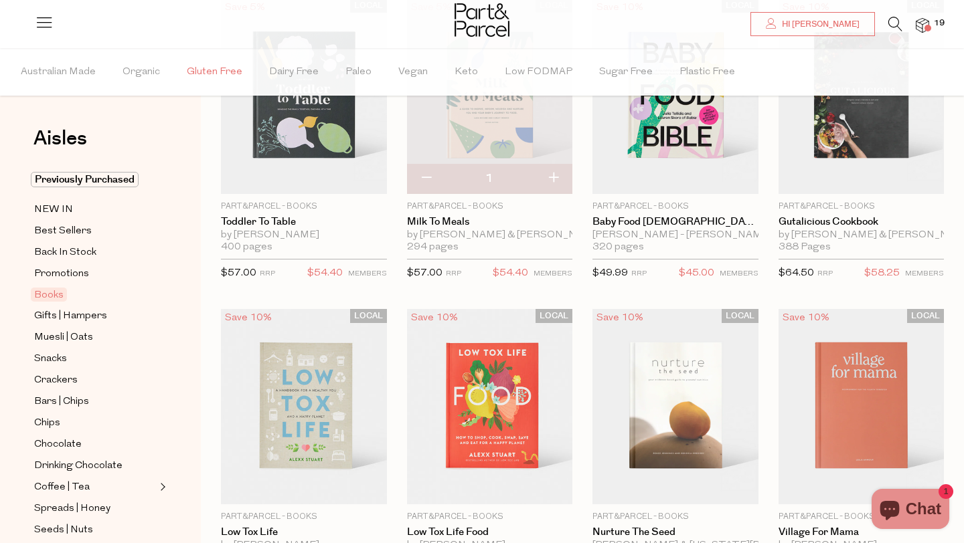
click at [214, 76] on span "Gluten Free" at bounding box center [215, 72] width 56 height 47
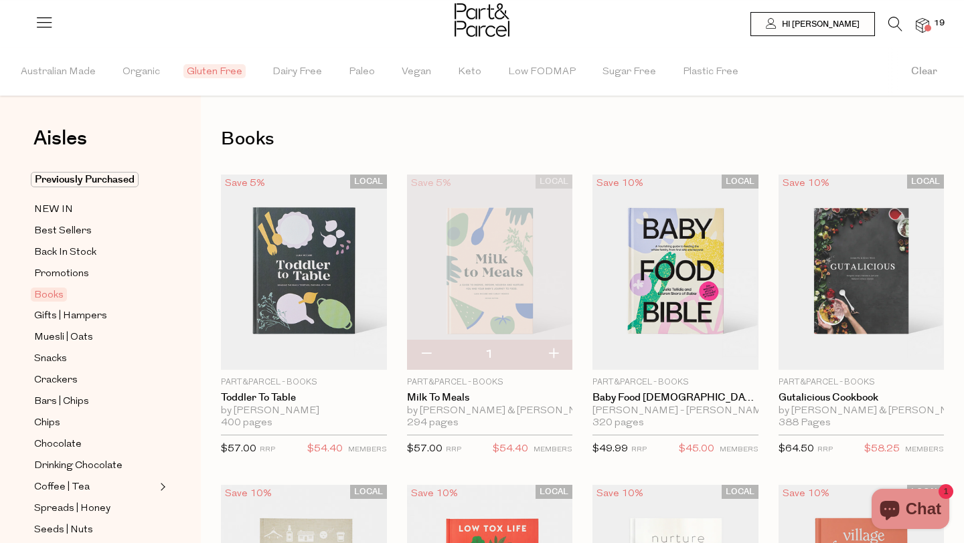
click at [485, 24] on img at bounding box center [481, 19] width 55 height 33
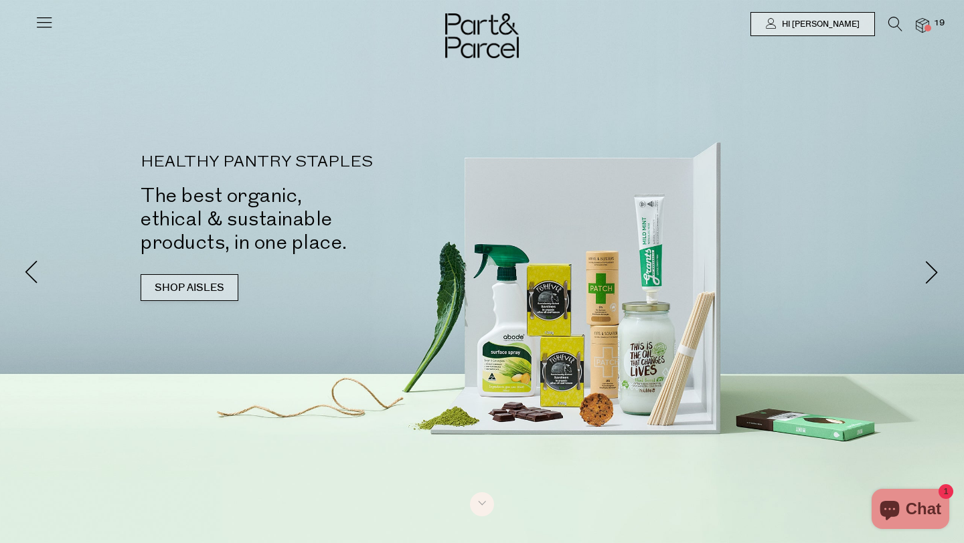
click at [205, 289] on link "SHOP AISLES" at bounding box center [190, 287] width 98 height 27
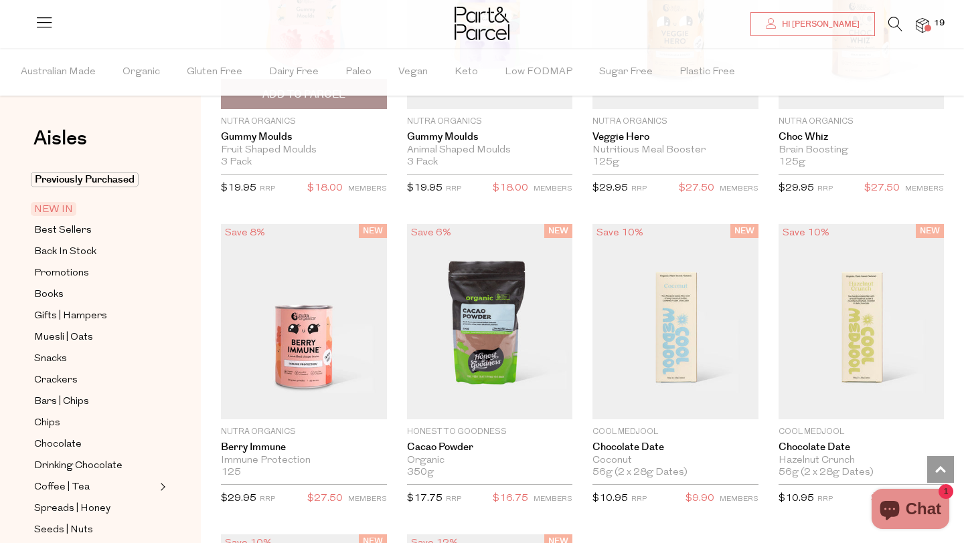
scroll to position [1332, 0]
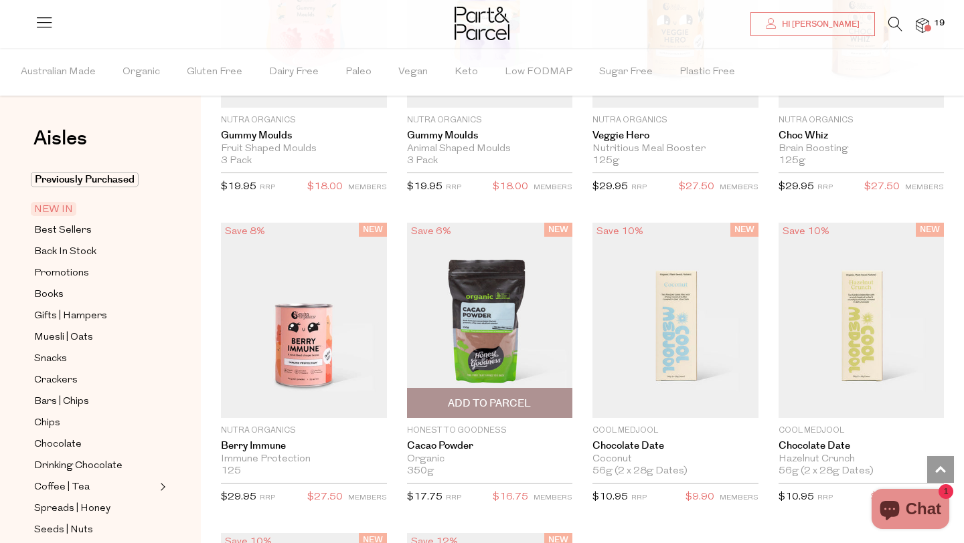
click at [471, 408] on span "Add To Parcel" at bounding box center [489, 404] width 83 height 14
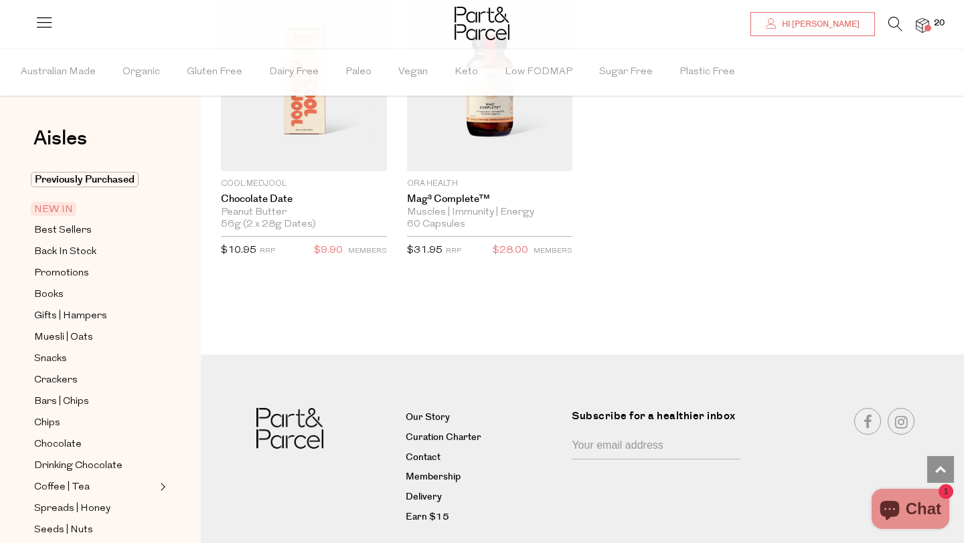
scroll to position [1928, 0]
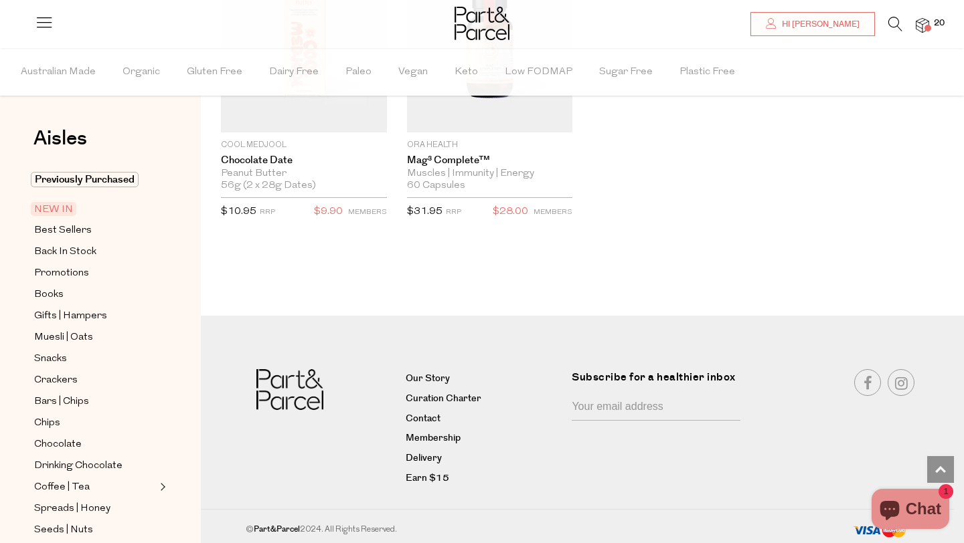
click at [41, 17] on icon at bounding box center [44, 22] width 19 height 19
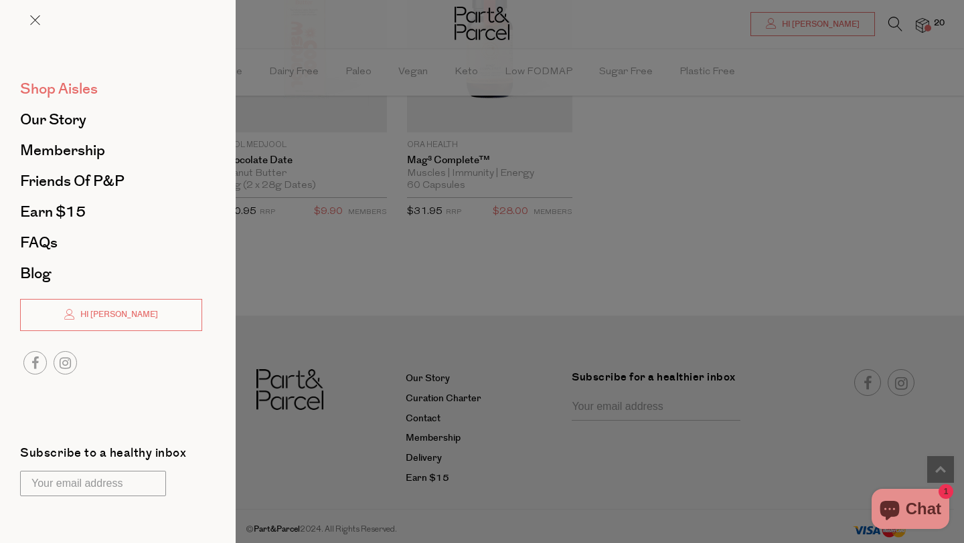
click at [56, 86] on span "Shop Aisles" at bounding box center [59, 88] width 78 height 21
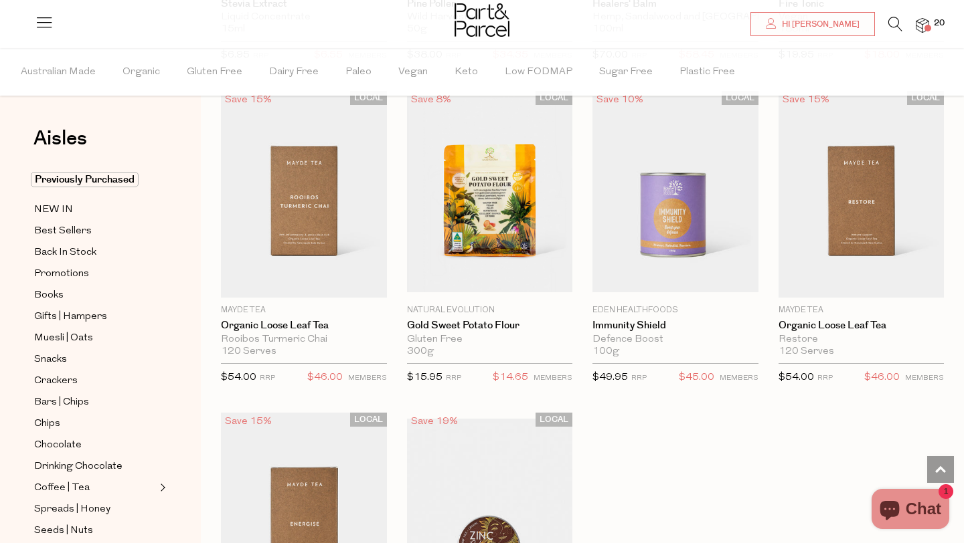
scroll to position [3518, 0]
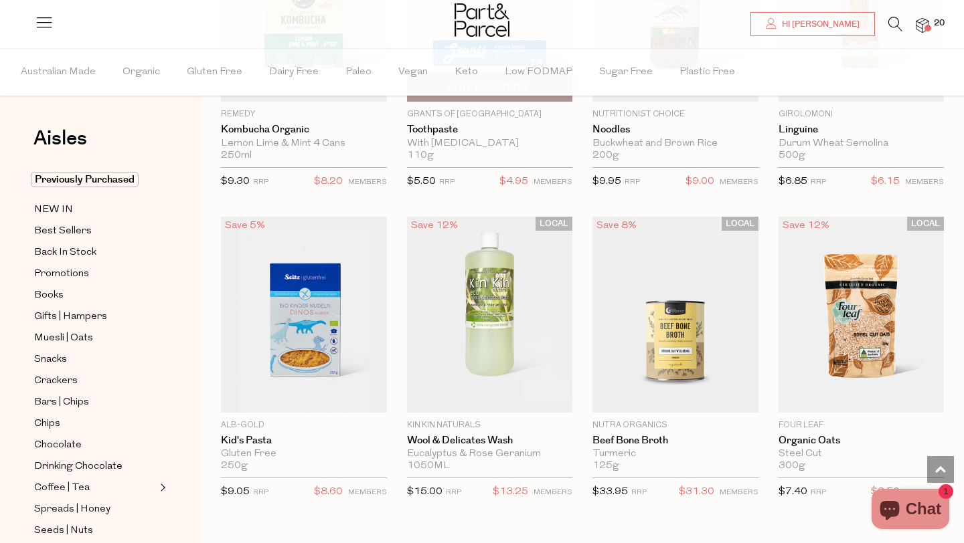
scroll to position [7457, 0]
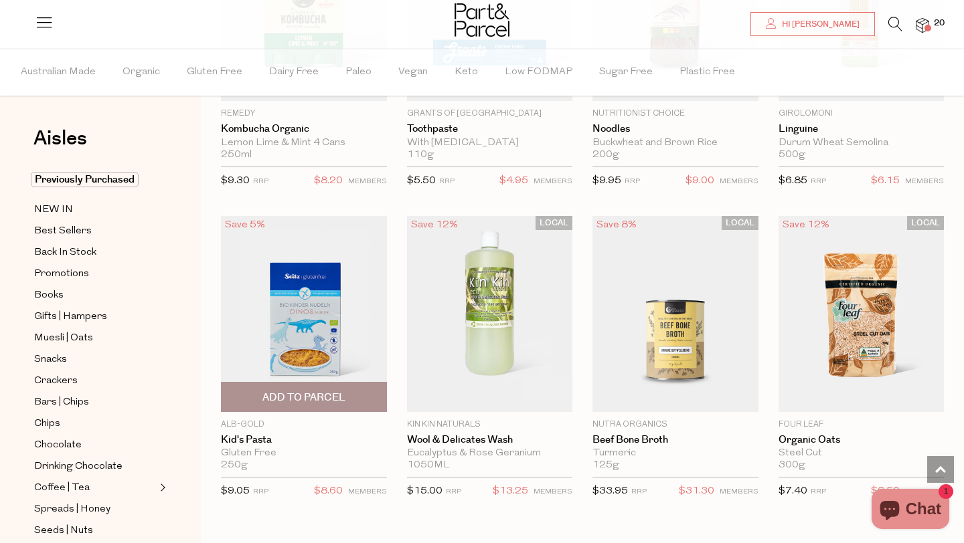
click at [270, 391] on span "Add To Parcel" at bounding box center [303, 398] width 83 height 14
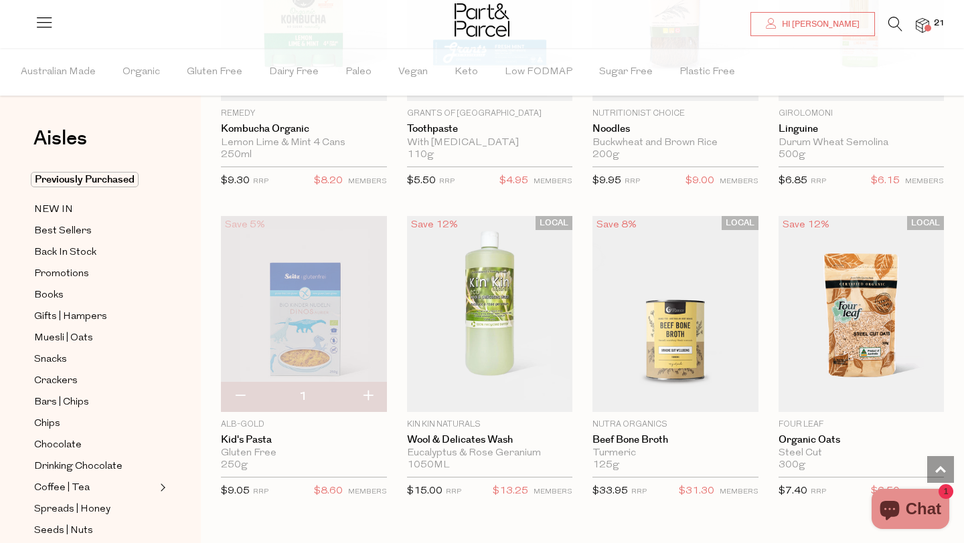
click at [237, 388] on button "button" at bounding box center [240, 396] width 38 height 29
type input "0"
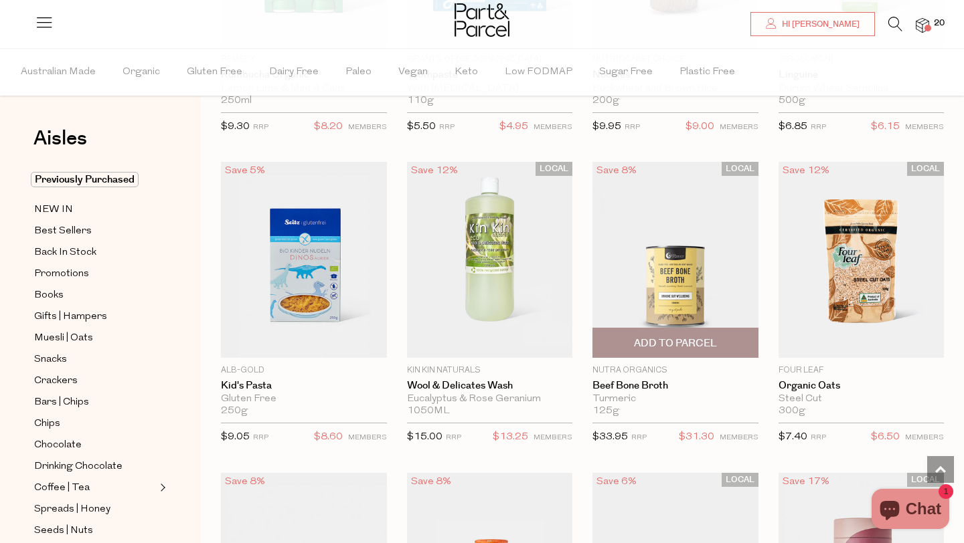
scroll to position [7521, 0]
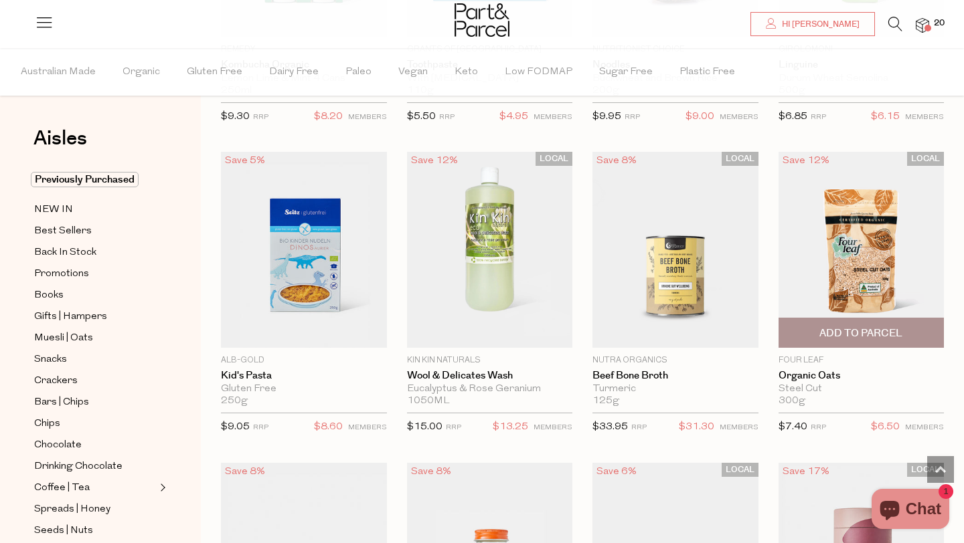
click at [871, 328] on span "Add To Parcel" at bounding box center [860, 334] width 83 height 14
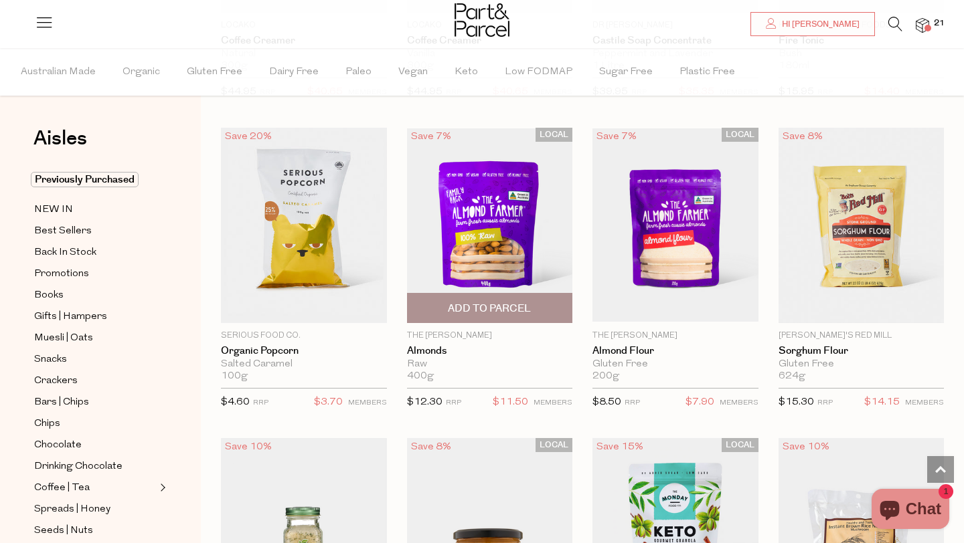
scroll to position [10341, 0]
click at [468, 301] on span "Add To Parcel" at bounding box center [489, 308] width 83 height 14
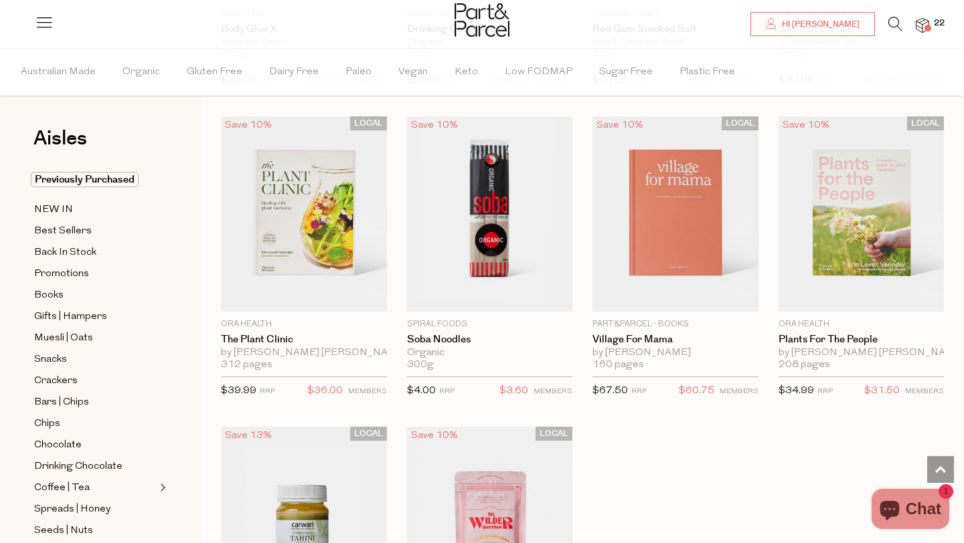
scroll to position [11285, 0]
